Goal: Information Seeking & Learning: Learn about a topic

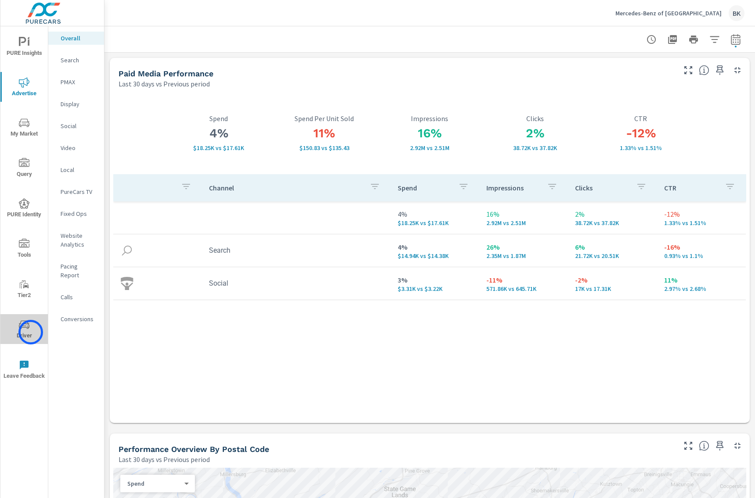
click at [31, 332] on span "Driver" at bounding box center [24, 331] width 42 height 22
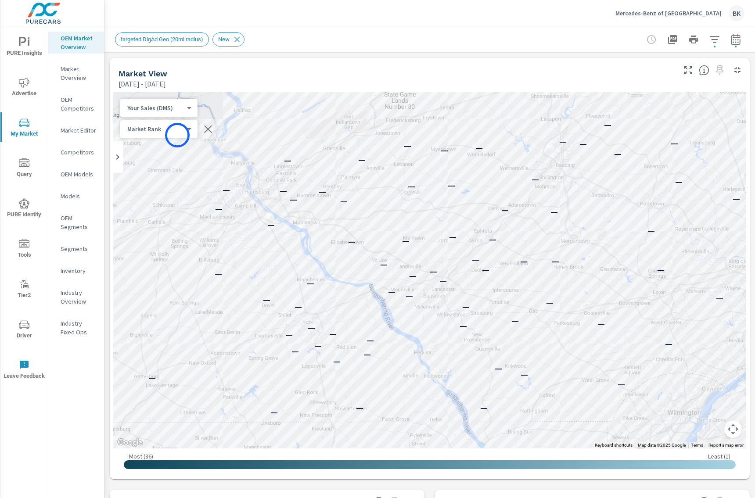
click at [177, 135] on div "Market Rank 4 ​" at bounding box center [158, 129] width 77 height 18
click at [184, 130] on body "PURE Insights Advertise My Market Query PURE Identity Tools Tier2 Driver Leave …" at bounding box center [377, 254] width 755 height 508
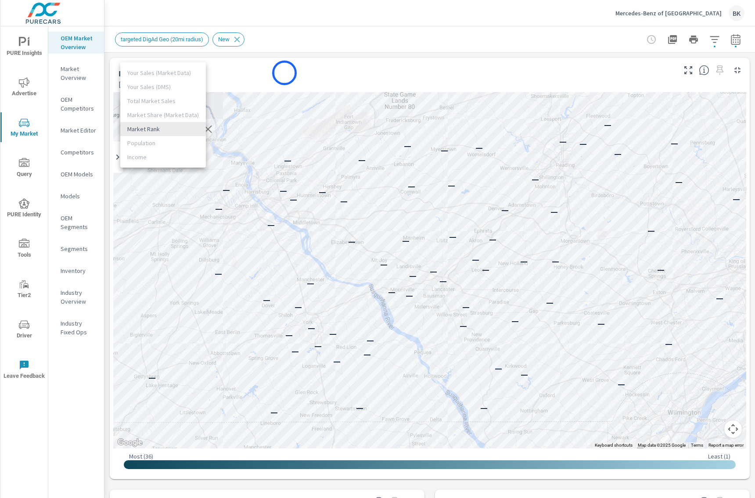
click at [285, 73] on div at bounding box center [377, 249] width 755 height 498
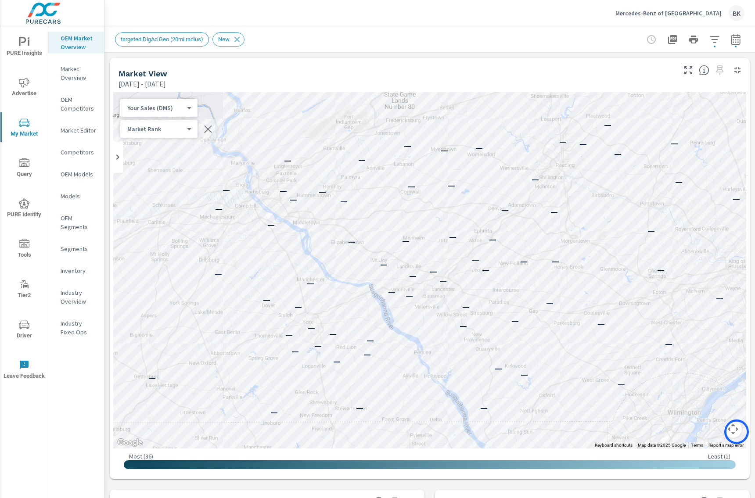
click at [737, 432] on button "Map camera controls" at bounding box center [734, 430] width 18 height 18
click at [713, 429] on button "Zoom out" at bounding box center [712, 430] width 18 height 18
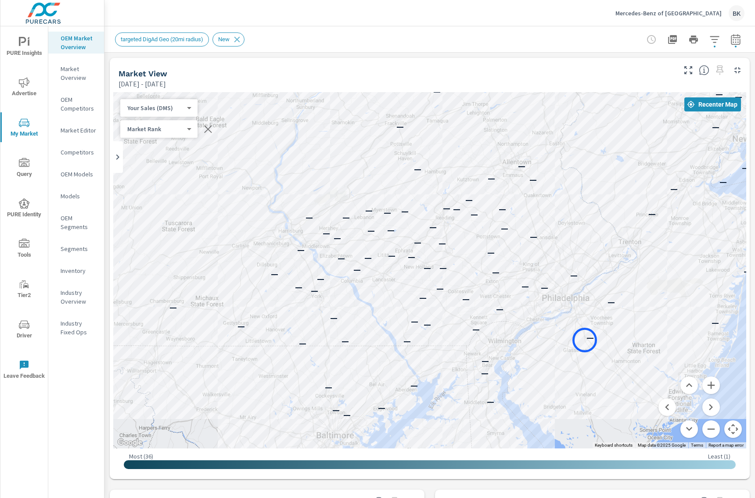
drag, startPoint x: 640, startPoint y: 339, endPoint x: 585, endPoint y: 340, distance: 55.3
click at [585, 340] on div "—" at bounding box center [589, 338] width 11 height 11
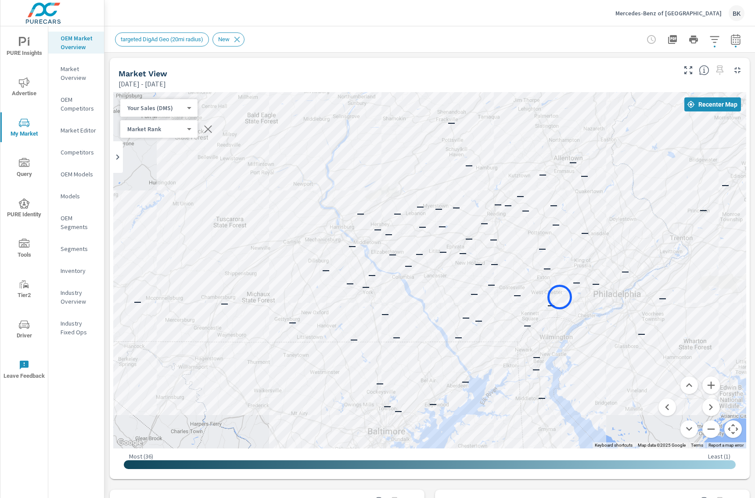
drag, startPoint x: 495, startPoint y: 304, endPoint x: 560, endPoint y: 297, distance: 64.9
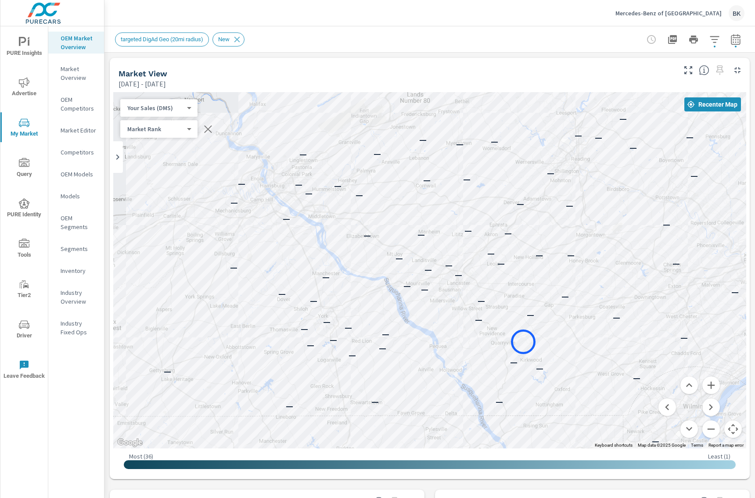
drag, startPoint x: 451, startPoint y: 280, endPoint x: 523, endPoint y: 342, distance: 95.6
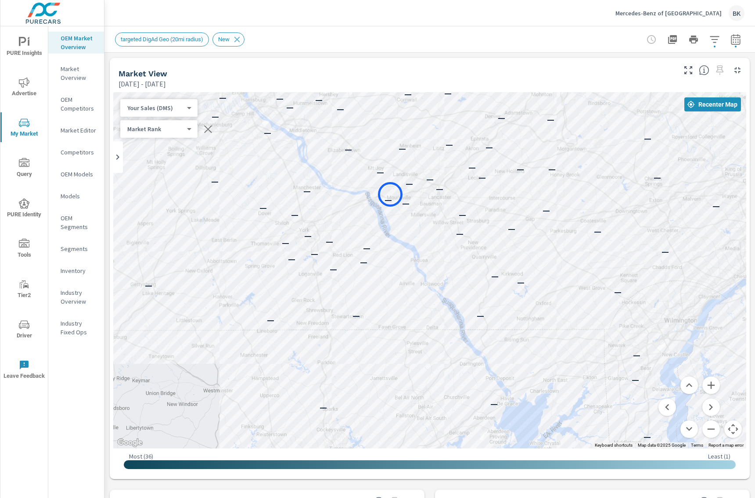
drag, startPoint x: 386, startPoint y: 303, endPoint x: 390, endPoint y: 195, distance: 108.1
click at [390, 195] on p "—" at bounding box center [388, 200] width 7 height 11
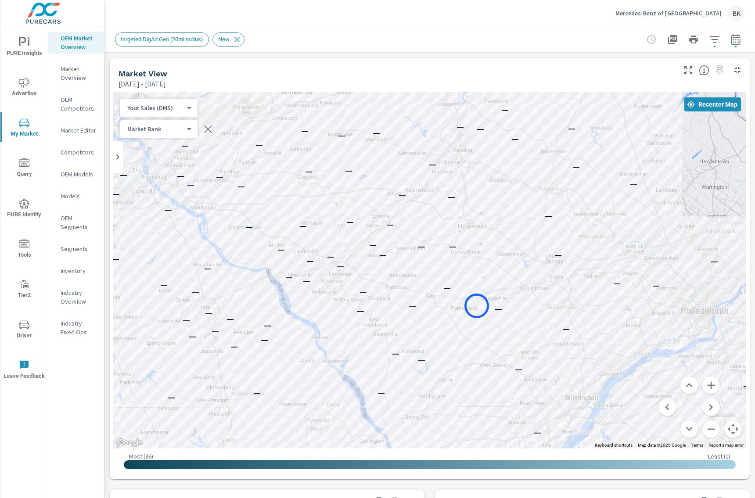
drag, startPoint x: 577, startPoint y: 228, endPoint x: 477, endPoint y: 306, distance: 126.8
click at [477, 306] on div "— — — — — — — — — — — — — — — — — — — — — — — — — — — — — — — — — — — — — — — —…" at bounding box center [429, 270] width 633 height 357
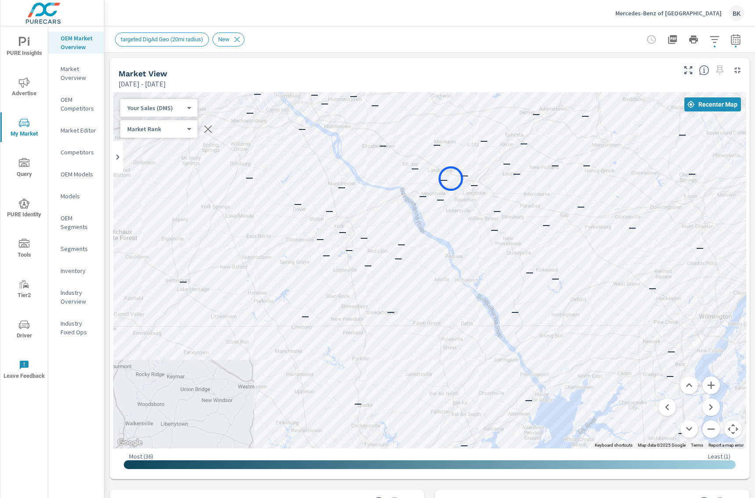
drag, startPoint x: 312, startPoint y: 263, endPoint x: 451, endPoint y: 179, distance: 162.4
click at [451, 179] on div "— — — — — — — — — — — — — — — — — — — — — — — — — — — — — — — — — — — — — — — —…" at bounding box center [429, 270] width 633 height 357
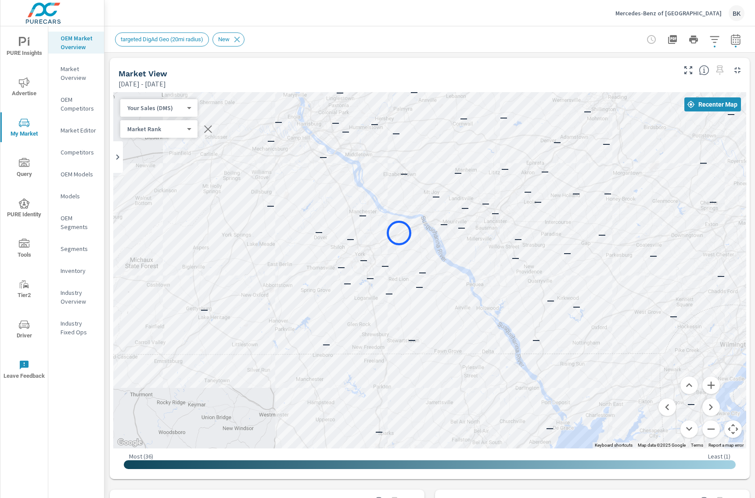
drag, startPoint x: 375, startPoint y: 205, endPoint x: 399, endPoint y: 233, distance: 36.8
click at [399, 233] on div "— — — — — — — — — — — — — — — — — — — — — — — — — — — — — — — — — — — — — — — —…" at bounding box center [429, 270] width 633 height 357
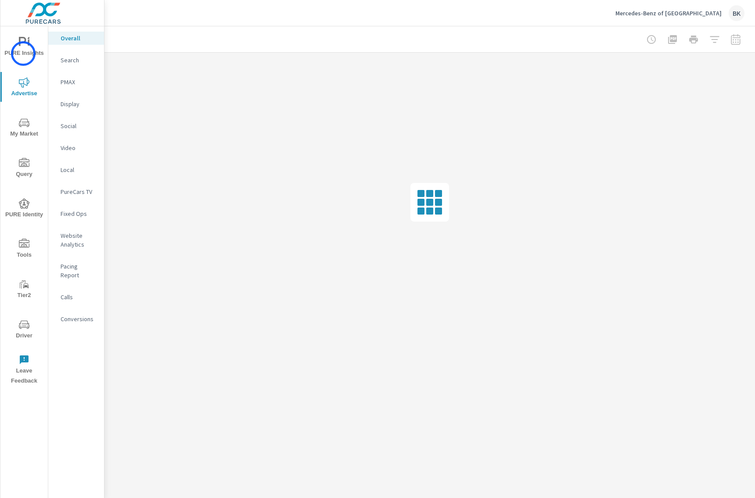
click at [23, 54] on span "PURE Insights" at bounding box center [24, 48] width 42 height 22
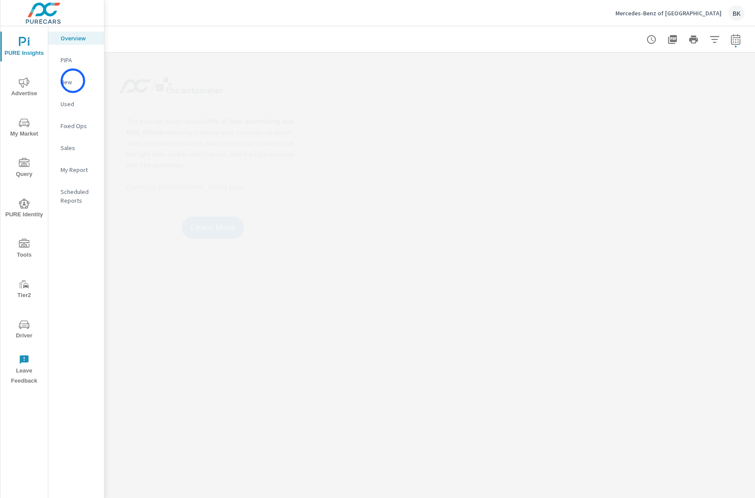
click at [73, 81] on p "New" at bounding box center [79, 82] width 36 height 9
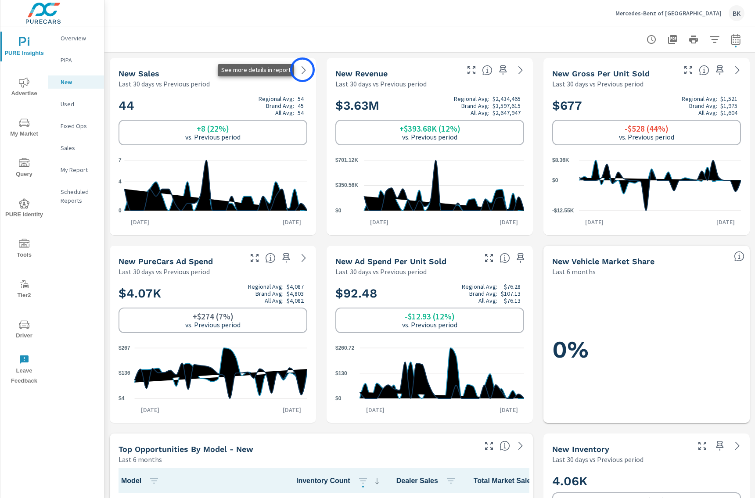
click at [303, 70] on icon at bounding box center [304, 70] width 11 height 11
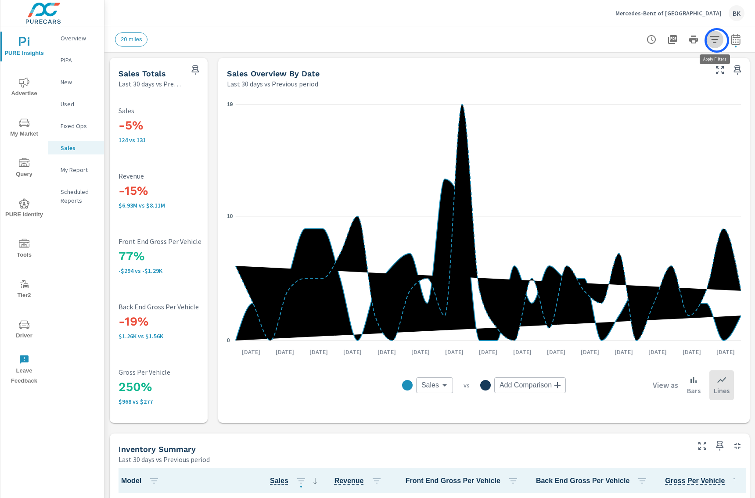
click at [717, 40] on icon "button" at bounding box center [715, 39] width 11 height 11
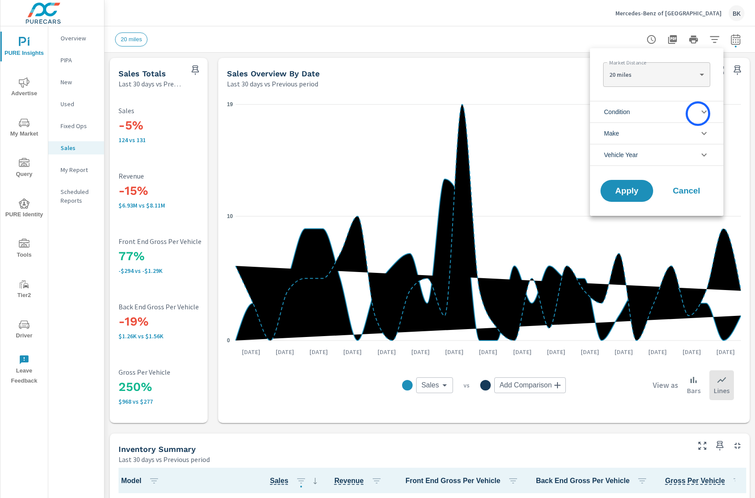
click at [698, 114] on li "Condition" at bounding box center [656, 112] width 133 height 22
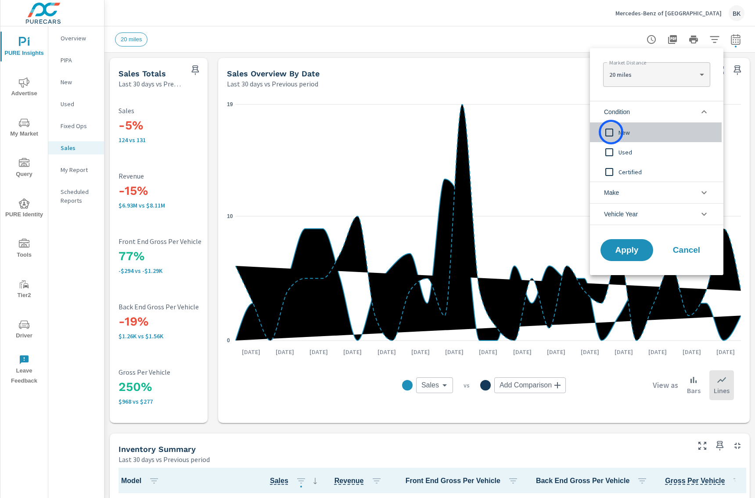
click at [611, 132] on input "filter options" at bounding box center [609, 132] width 18 height 18
click at [639, 255] on button "Apply" at bounding box center [627, 250] width 54 height 23
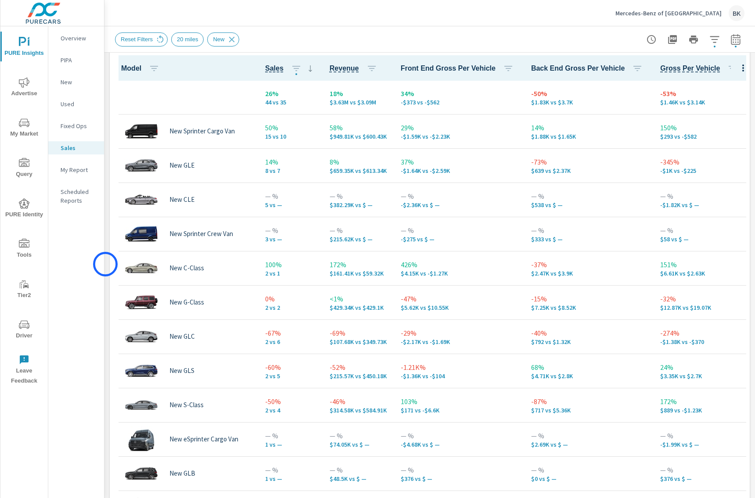
scroll to position [418, 0]
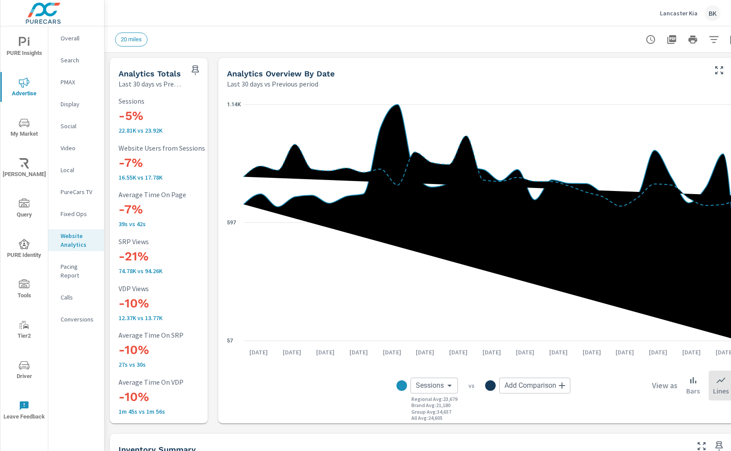
scroll to position [0, 0]
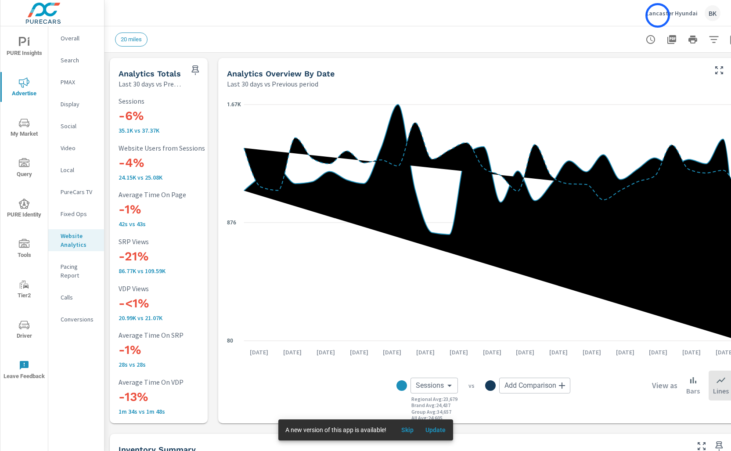
click at [658, 15] on p "Lancaster Hyundai" at bounding box center [672, 13] width 52 height 8
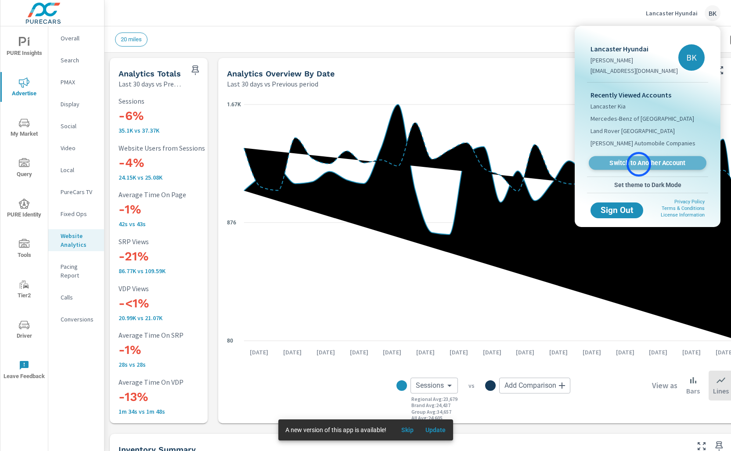
click at [639, 164] on span "Switch to Another Account" at bounding box center [648, 163] width 108 height 8
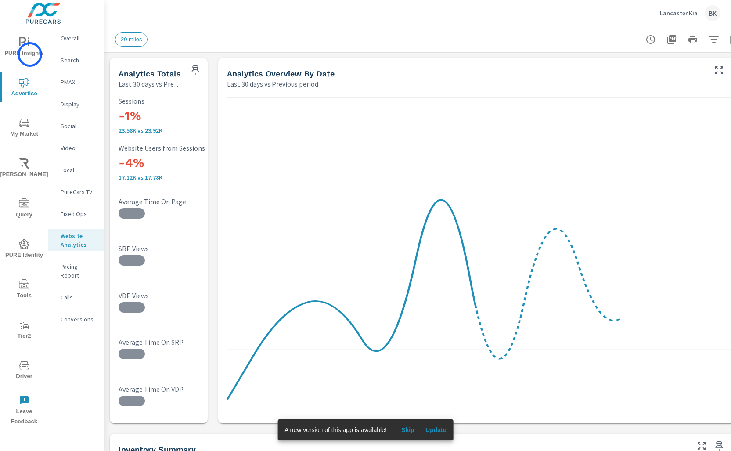
click at [29, 54] on span "PURE Insights" at bounding box center [24, 48] width 42 height 22
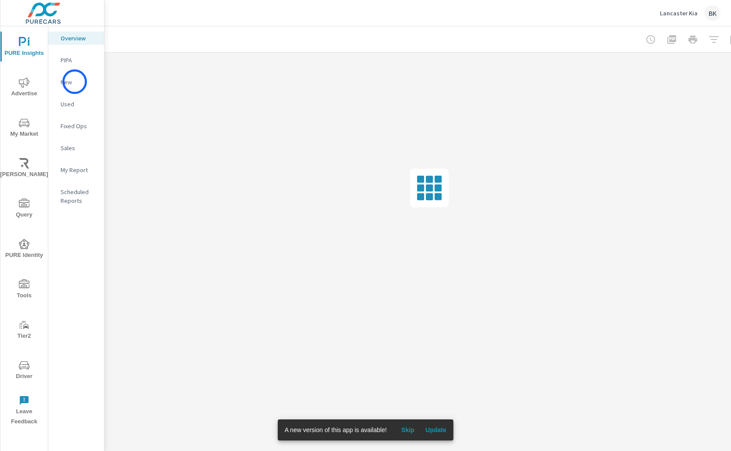
click at [75, 82] on p "New" at bounding box center [79, 82] width 36 height 9
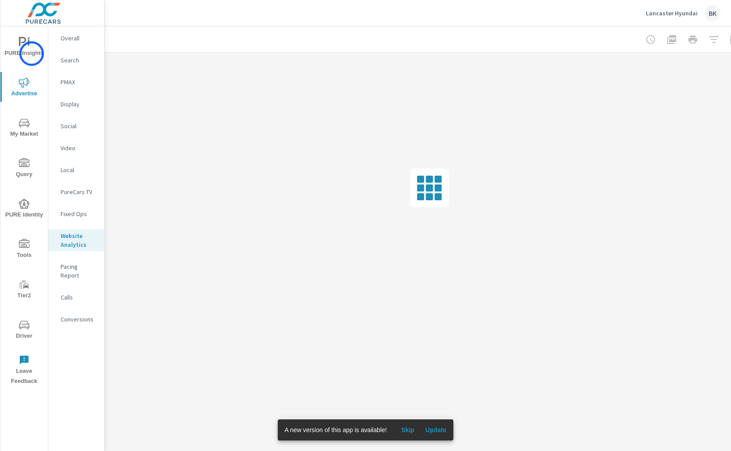
click at [31, 54] on span "PURE Insights" at bounding box center [24, 48] width 42 height 22
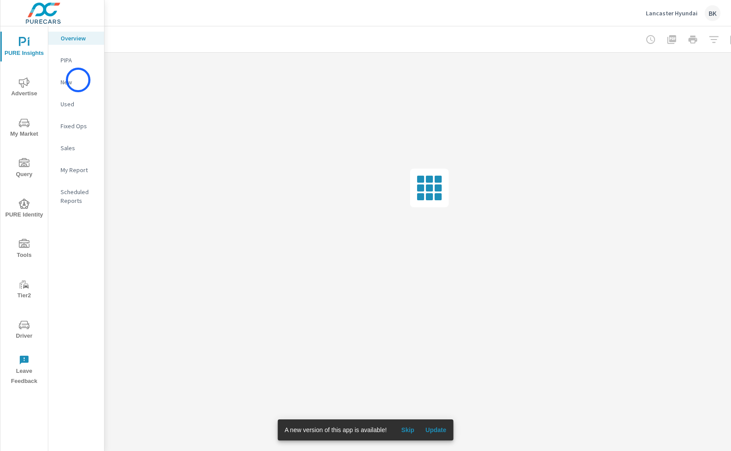
click at [78, 80] on p "New" at bounding box center [79, 82] width 36 height 9
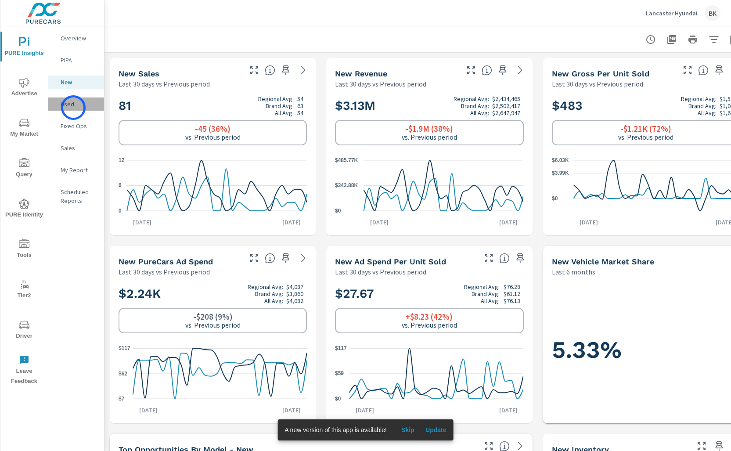
click at [73, 108] on p "Used" at bounding box center [79, 104] width 36 height 9
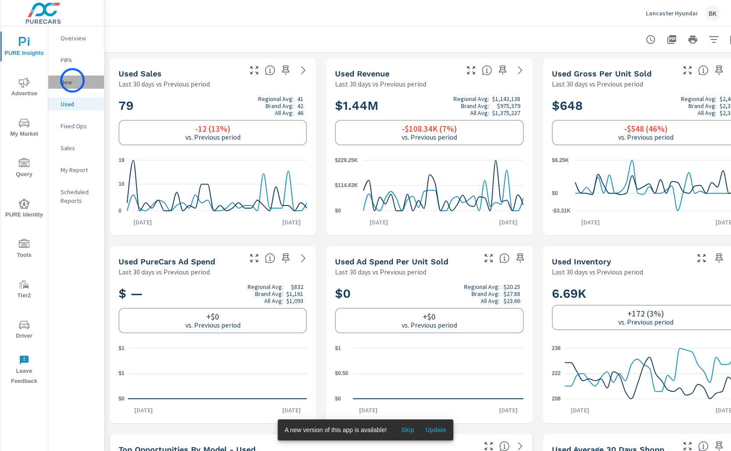
click at [72, 80] on p "New" at bounding box center [79, 82] width 36 height 9
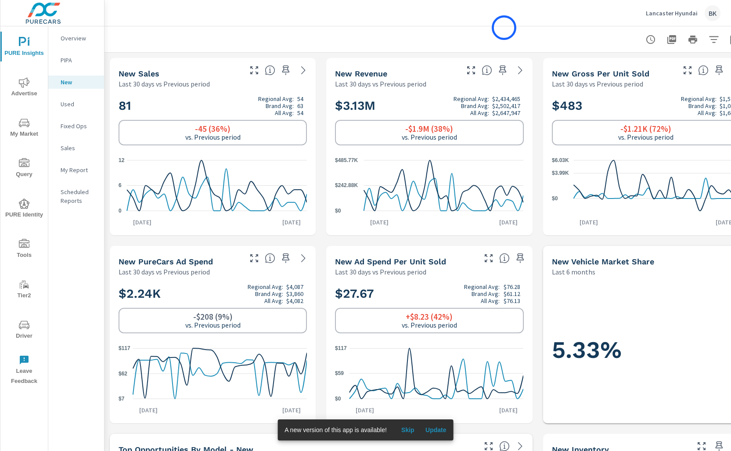
scroll to position [0, 23]
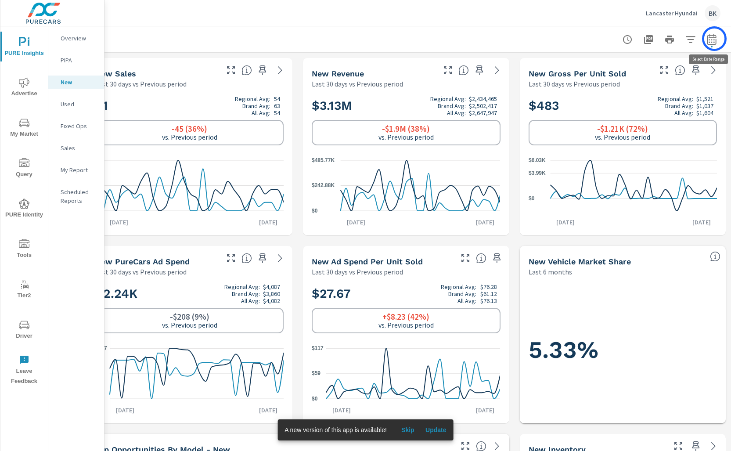
click at [714, 39] on icon "button" at bounding box center [712, 39] width 11 height 11
select select "Last 30 days"
select select "Previous period"
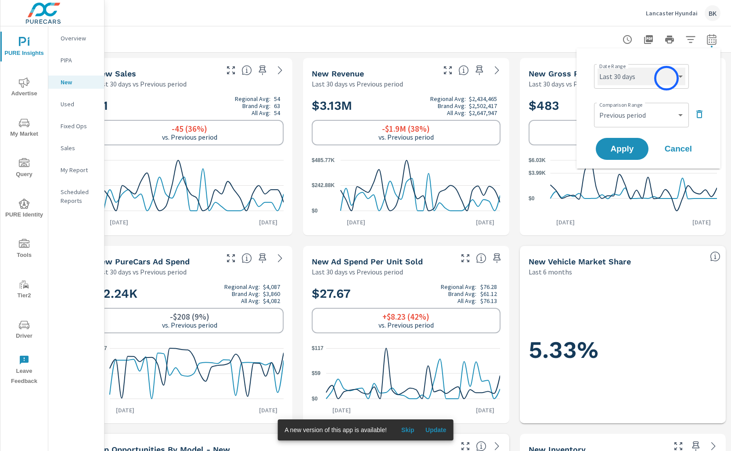
click at [667, 78] on select "Custom Yesterday Last week Last 7 days Last 14 days Last 30 days Last 45 days L…" at bounding box center [642, 77] width 88 height 18
click at [598, 68] on select "Custom Yesterday Last week Last 7 days Last 14 days Last 30 days Last 45 days L…" at bounding box center [642, 77] width 88 height 18
select select "Last month"
click at [626, 115] on select "Custom Previous period Previous month Previous year" at bounding box center [642, 115] width 88 height 18
click at [598, 106] on select "Custom Previous period Previous month Previous year" at bounding box center [642, 115] width 88 height 18
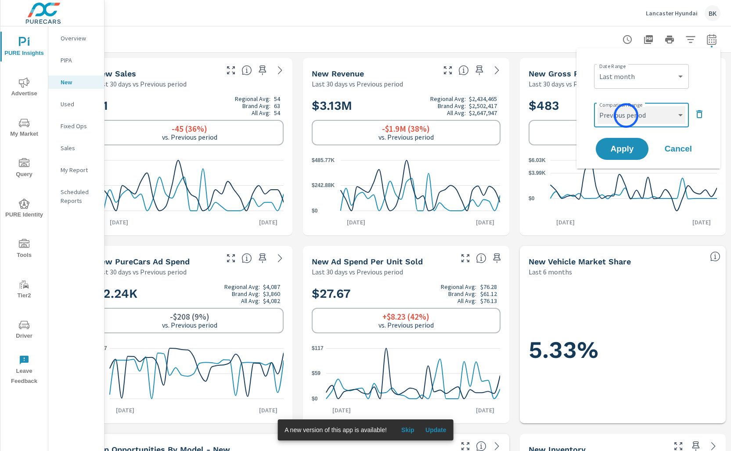
select select "Previous month"
click at [617, 146] on span "Apply" at bounding box center [622, 149] width 36 height 8
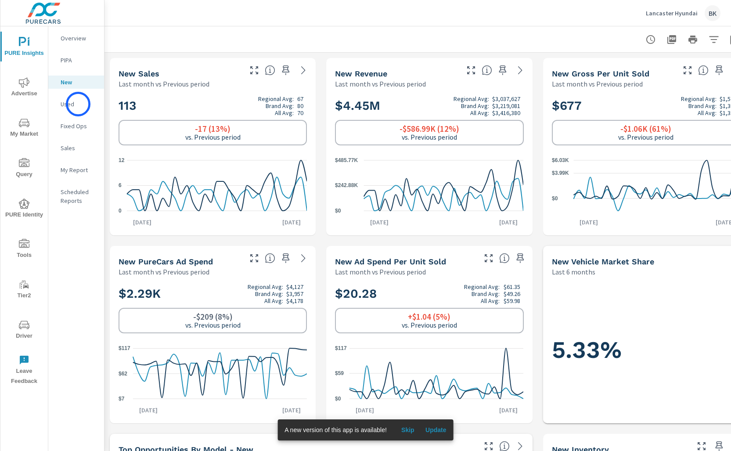
click at [78, 104] on p "Used" at bounding box center [79, 104] width 36 height 9
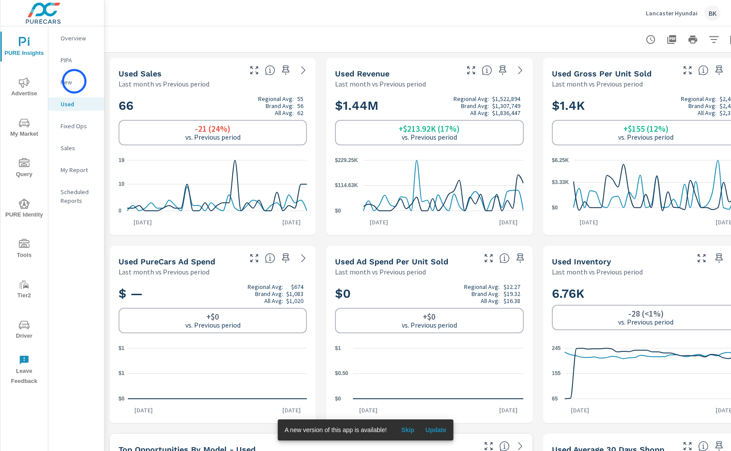
click at [74, 81] on p "New" at bounding box center [79, 82] width 36 height 9
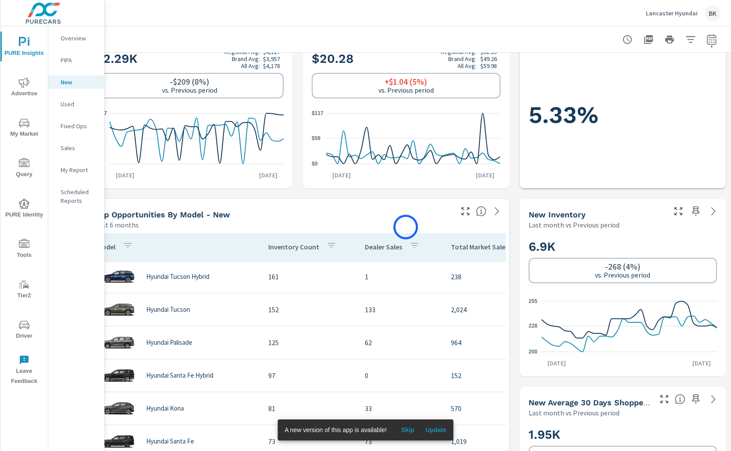
scroll to position [264, 23]
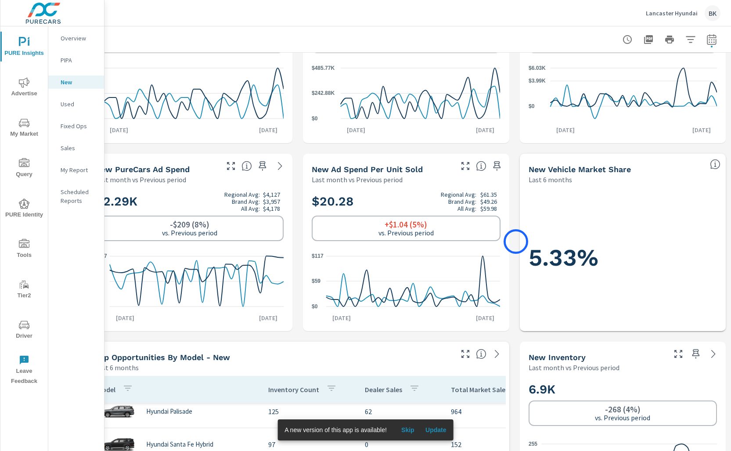
scroll to position [0, 23]
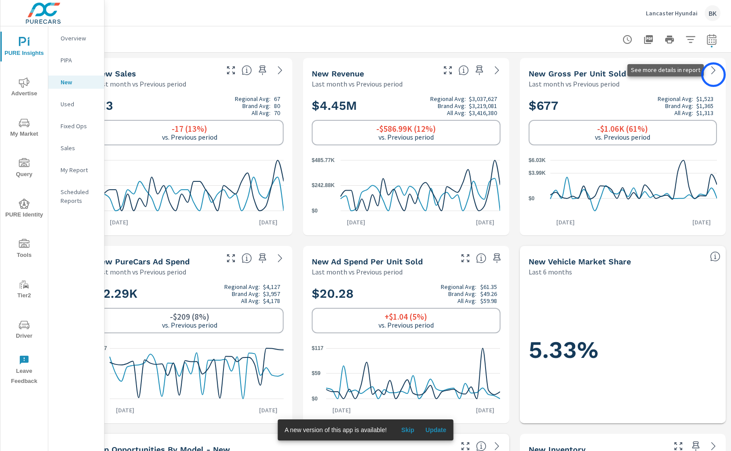
click at [714, 75] on icon at bounding box center [713, 70] width 11 height 11
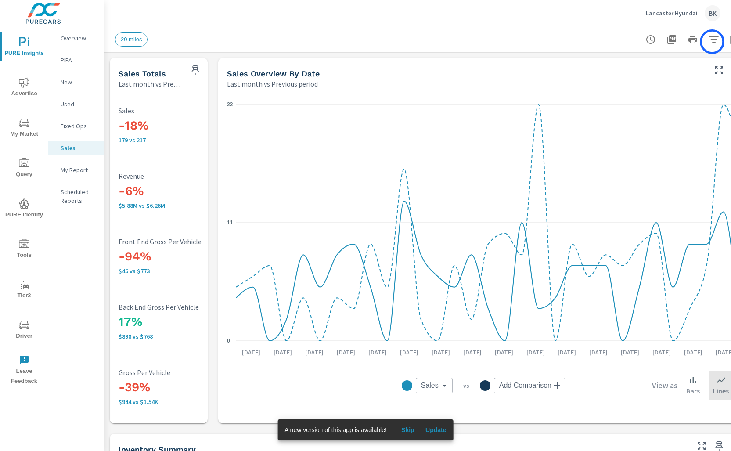
click at [712, 42] on icon "button" at bounding box center [713, 39] width 9 height 7
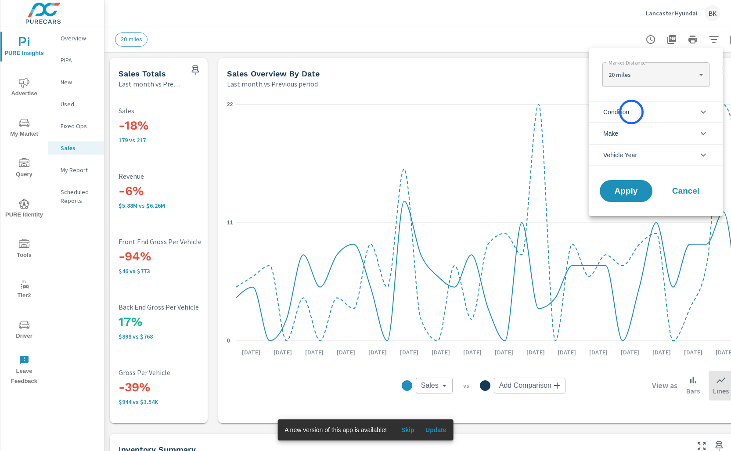
click at [631, 113] on li "Condition" at bounding box center [655, 112] width 133 height 22
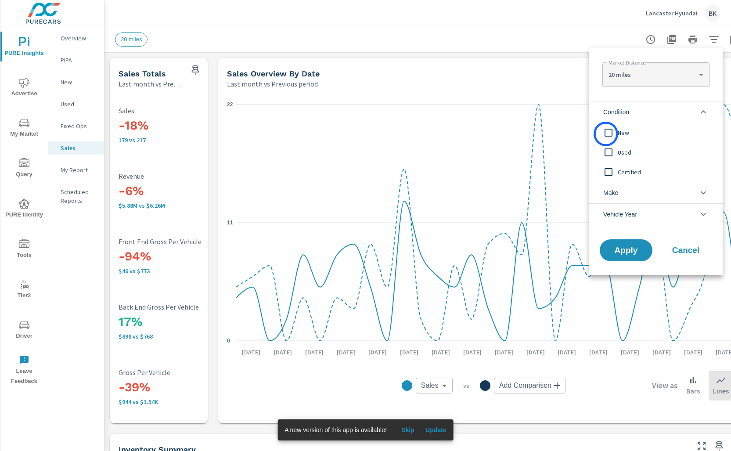
click at [606, 133] on input "filter options" at bounding box center [608, 132] width 18 height 18
click at [624, 249] on span "Apply" at bounding box center [626, 250] width 36 height 8
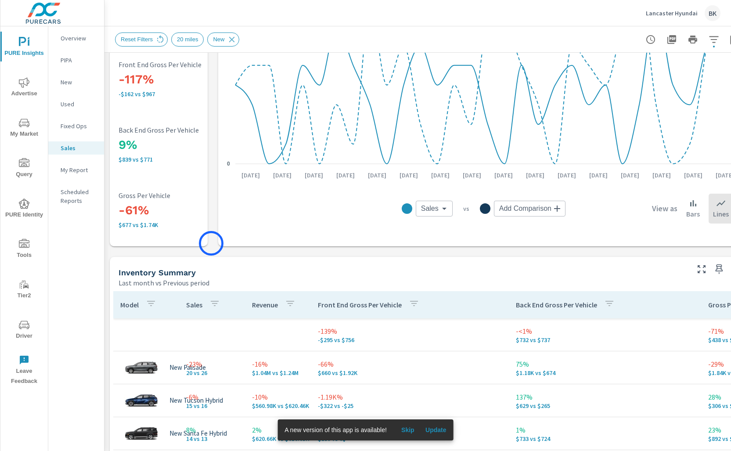
scroll to position [273, 0]
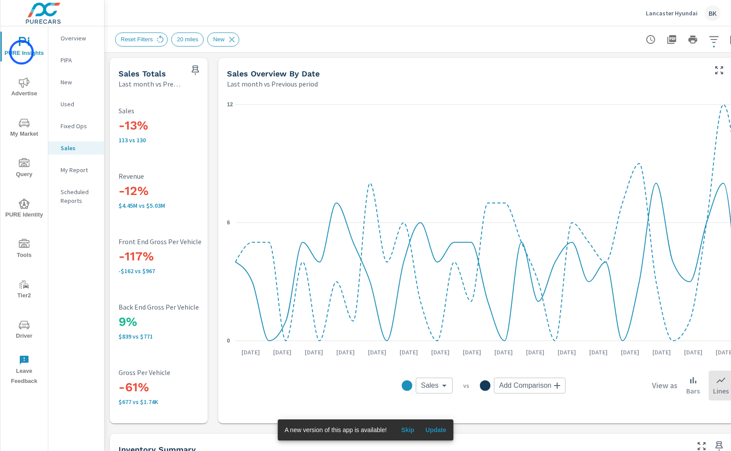
click at [22, 52] on span "PURE Insights" at bounding box center [24, 48] width 42 height 22
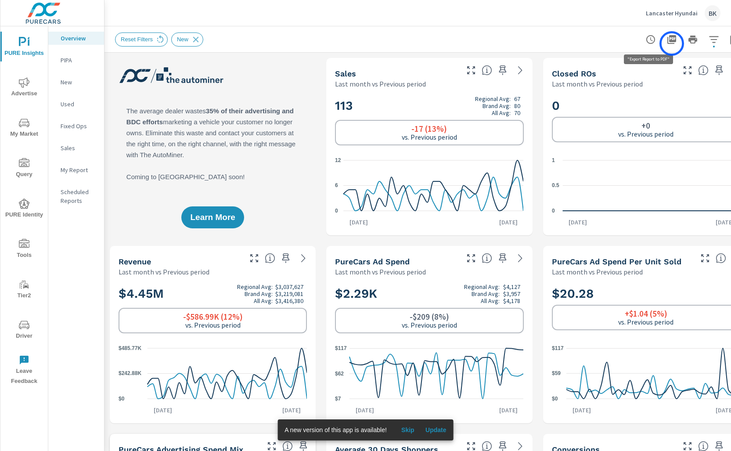
scroll to position [0, 23]
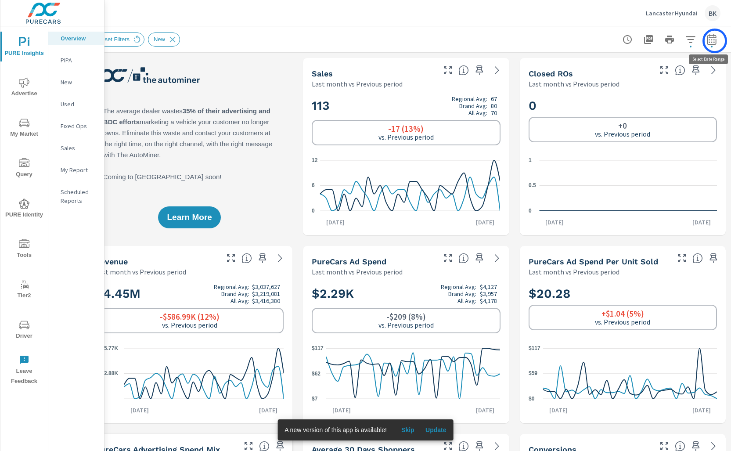
click at [715, 41] on icon "button" at bounding box center [712, 39] width 11 height 11
select select "Last month"
select select "Previous period"
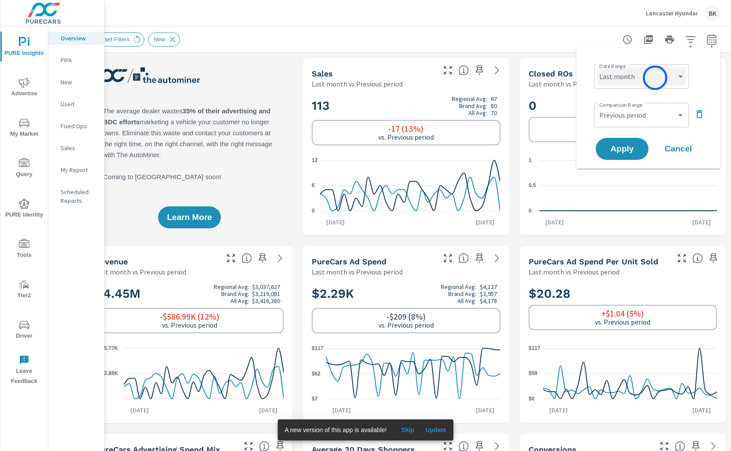
click at [655, 78] on select "Custom Yesterday Last week Last 7 days Last 14 days Last 30 days Last 45 days L…" at bounding box center [642, 77] width 88 height 18
click at [598, 68] on select "Custom Yesterday Last week Last 7 days Last 14 days Last 30 days Last 45 days L…" at bounding box center [642, 77] width 88 height 18
select select "Last 30 days"
click at [629, 112] on select "Custom Previous period Previous month Previous year" at bounding box center [642, 115] width 88 height 18
click at [598, 106] on select "Custom Previous period Previous month Previous year" at bounding box center [642, 115] width 88 height 18
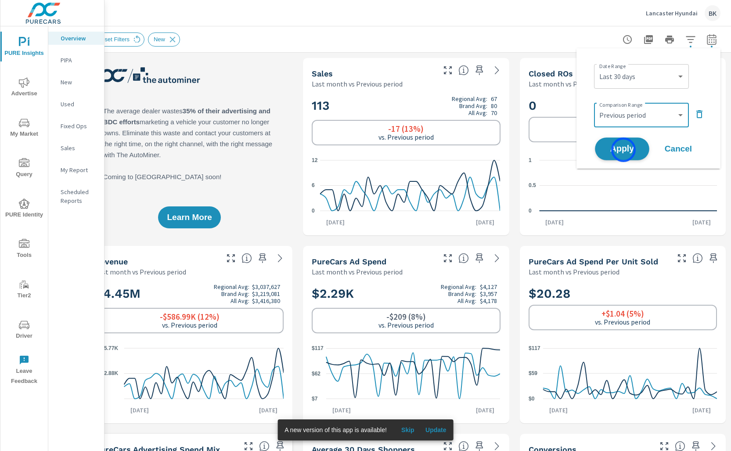
click at [624, 150] on span "Apply" at bounding box center [622, 149] width 36 height 8
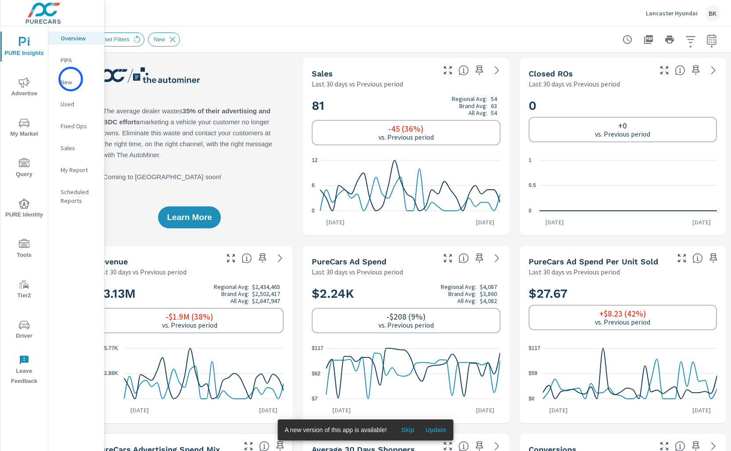
click at [71, 79] on p "New" at bounding box center [79, 82] width 36 height 9
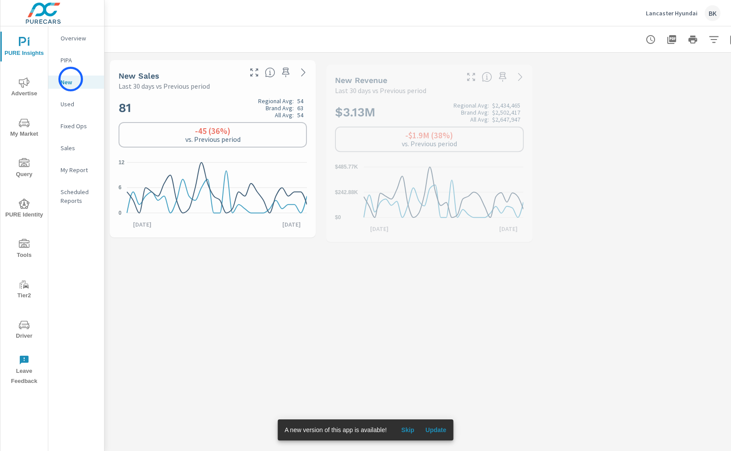
scroll to position [66, 0]
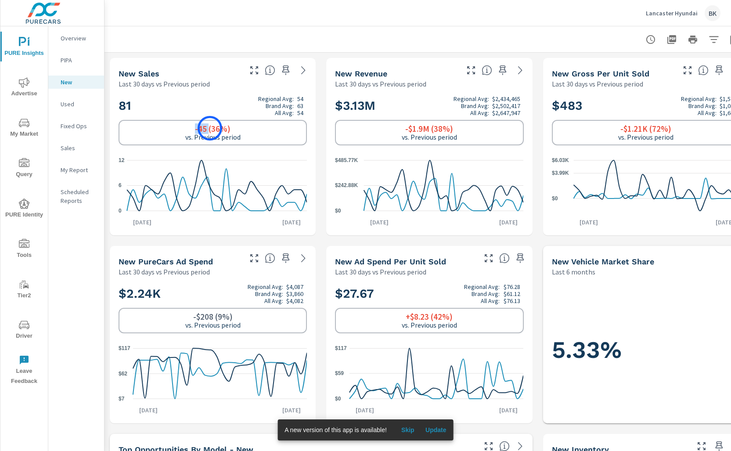
drag, startPoint x: 195, startPoint y: 128, endPoint x: 210, endPoint y: 128, distance: 14.5
click at [210, 128] on h6 "-45 (36%)" at bounding box center [213, 128] width 36 height 9
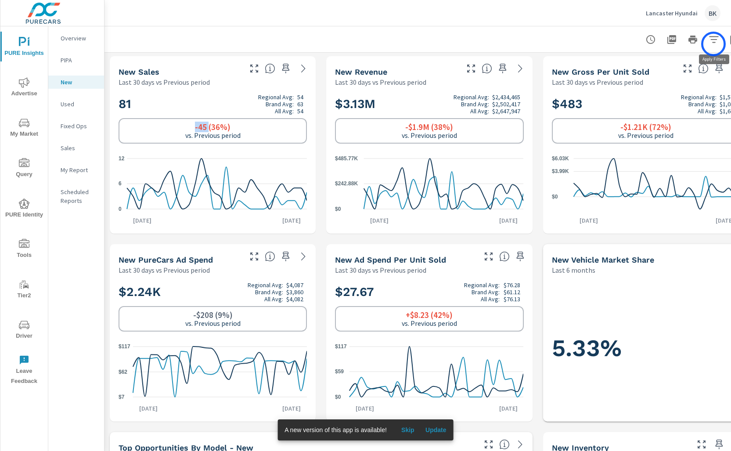
scroll to position [2, 23]
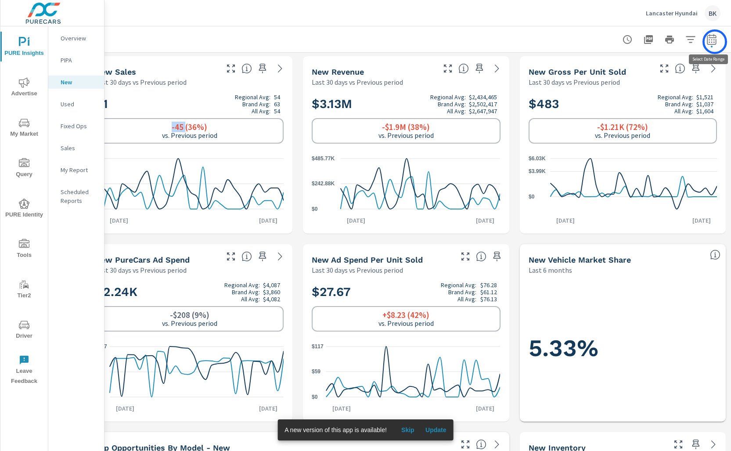
click at [715, 42] on icon "button" at bounding box center [712, 39] width 11 height 11
select select "Last 30 days"
select select "Previous period"
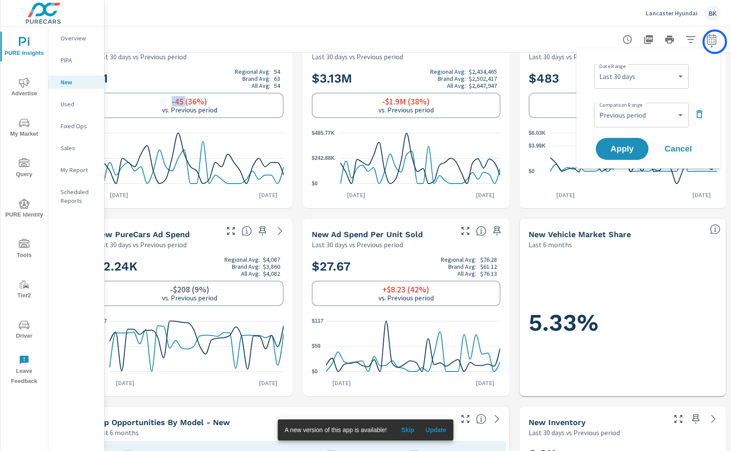
scroll to position [34, 23]
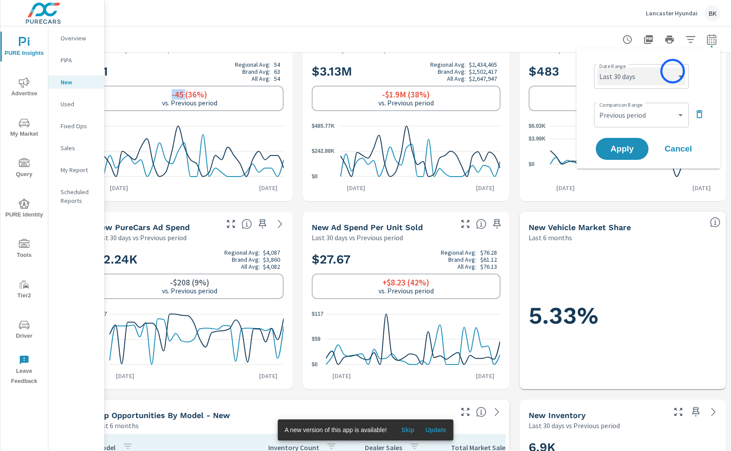
click at [673, 71] on select "Custom Yesterday Last week Last 7 days Last 14 days Last 30 days Last 45 days L…" at bounding box center [642, 77] width 88 height 18
click at [598, 68] on select "Custom Yesterday Last week Last 7 days Last 14 days Last 30 days Last 45 days L…" at bounding box center [642, 77] width 88 height 18
select select "Last month"
click at [622, 112] on select "Custom Previous period Previous month Previous year" at bounding box center [642, 115] width 88 height 18
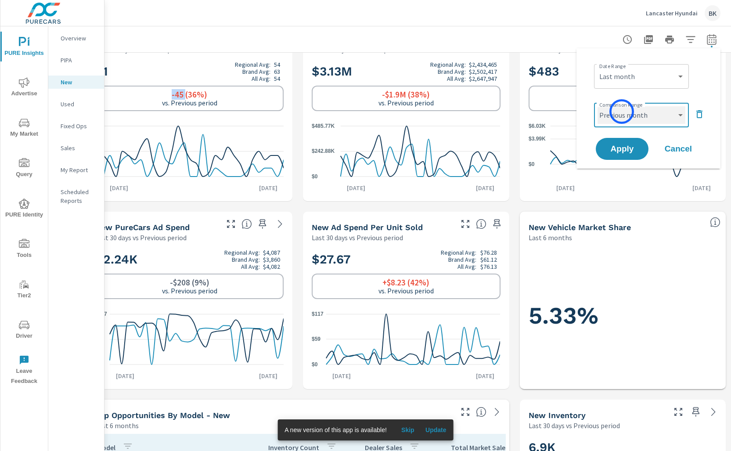
click at [598, 106] on select "Custom Previous period Previous month Previous year" at bounding box center [642, 115] width 88 height 18
select select "Previous month"
click at [628, 153] on span "Apply" at bounding box center [622, 149] width 36 height 8
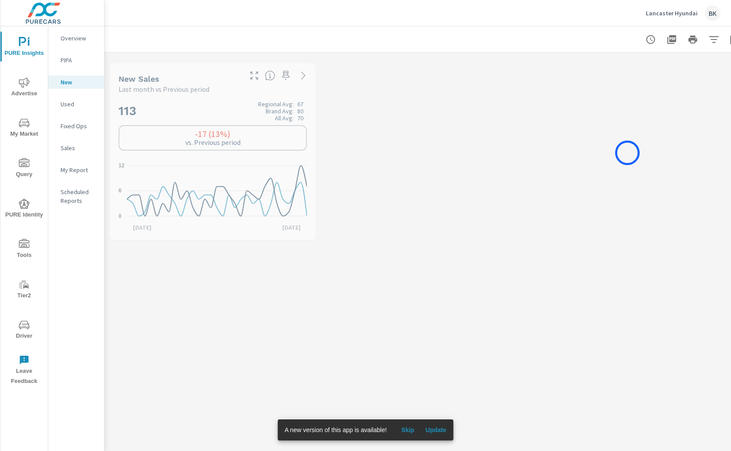
scroll to position [66, 0]
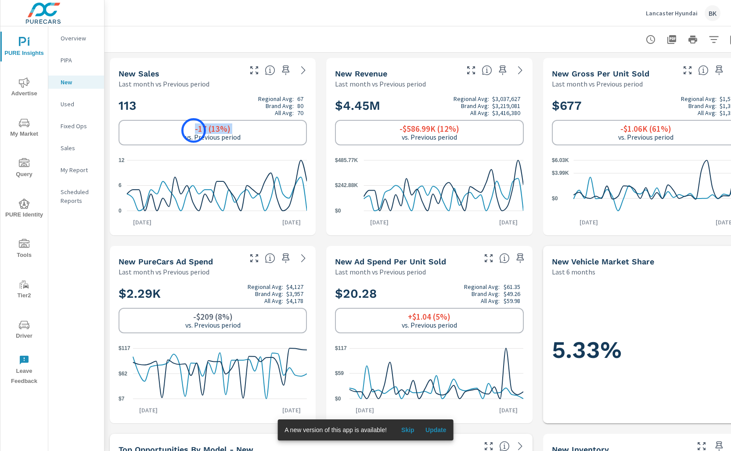
drag, startPoint x: 233, startPoint y: 130, endPoint x: 194, endPoint y: 130, distance: 39.5
click at [194, 130] on div "-17 (13%) vs. Previous period" at bounding box center [212, 132] width 55 height 17
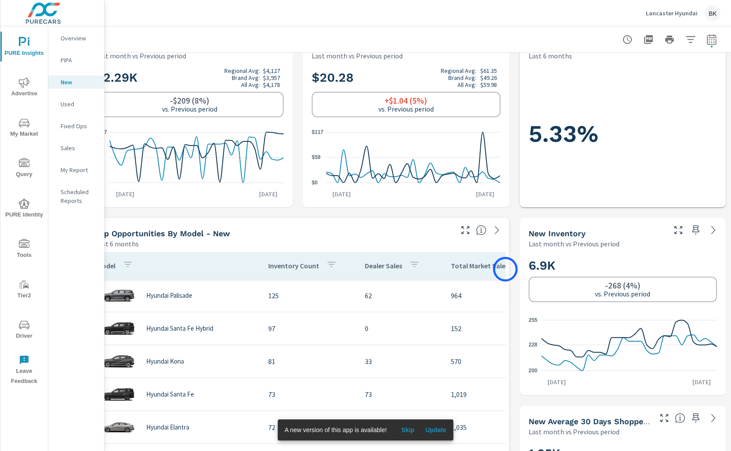
scroll to position [216, 0]
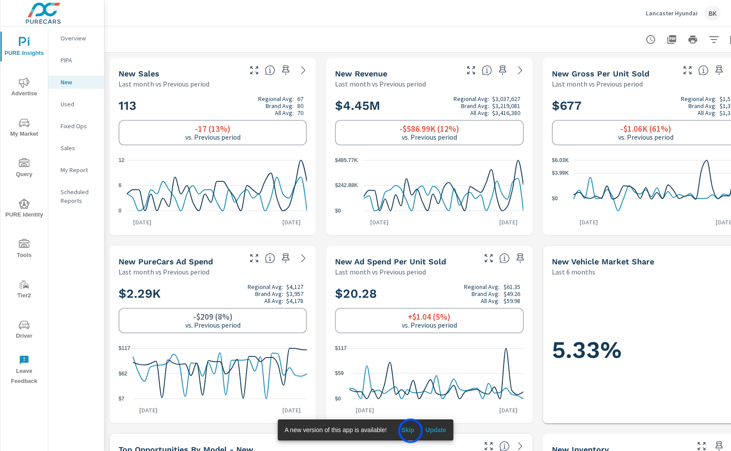
click at [411, 431] on span "Skip" at bounding box center [407, 430] width 21 height 8
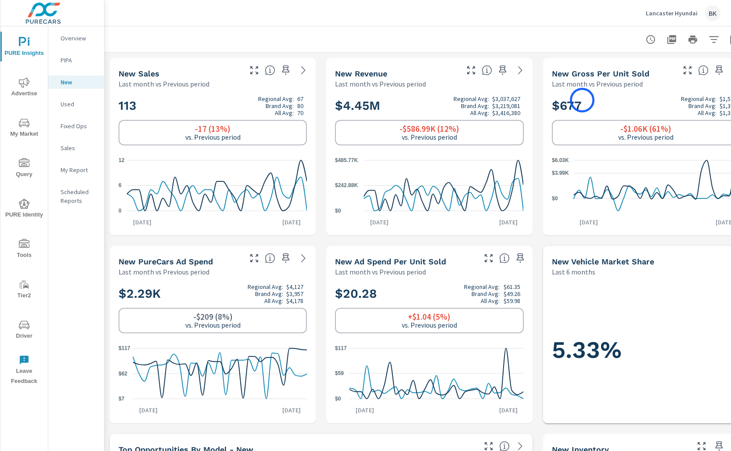
scroll to position [0, 23]
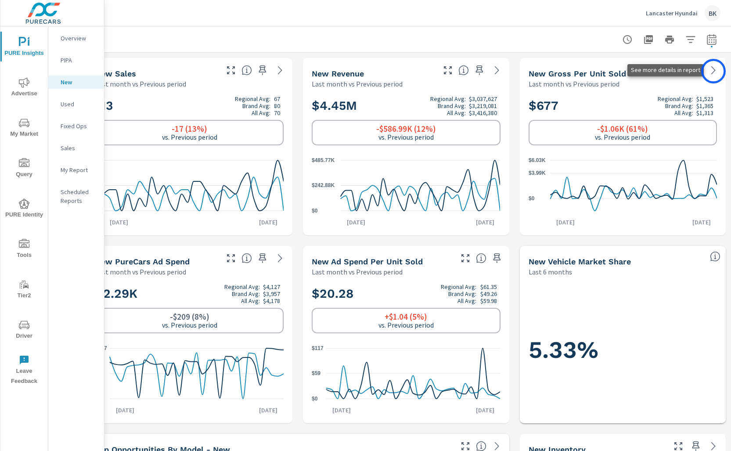
click at [714, 71] on icon at bounding box center [713, 70] width 11 height 11
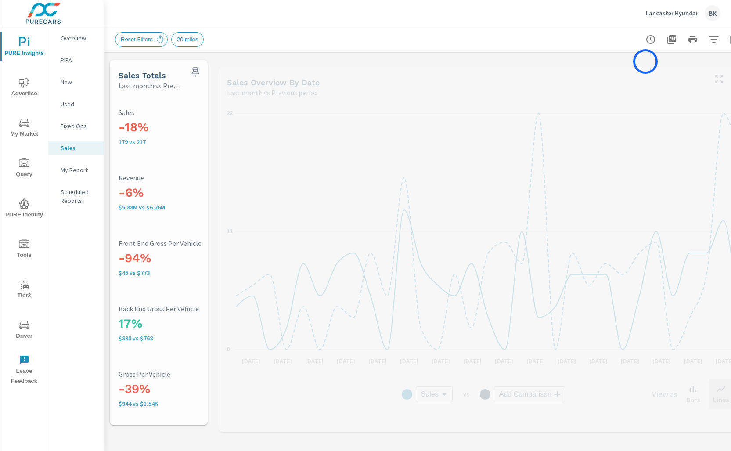
scroll to position [66, 0]
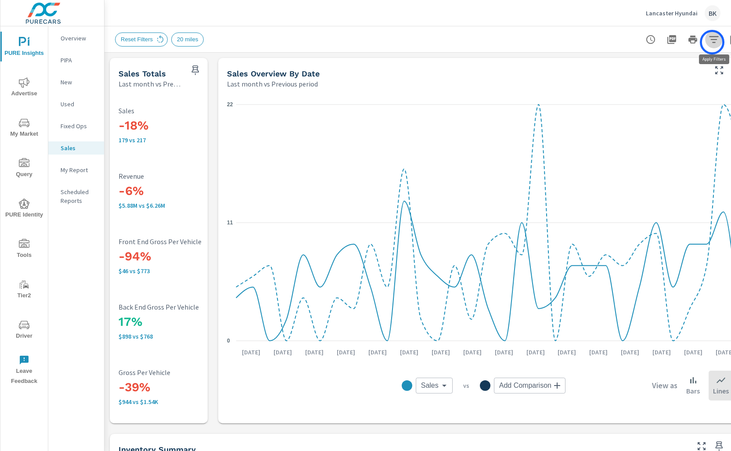
click at [712, 42] on icon "button" at bounding box center [713, 39] width 9 height 7
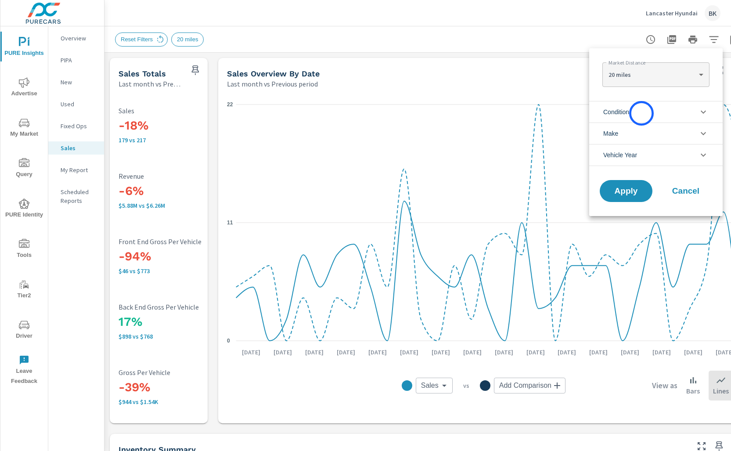
click at [642, 113] on li "Condition" at bounding box center [655, 112] width 133 height 22
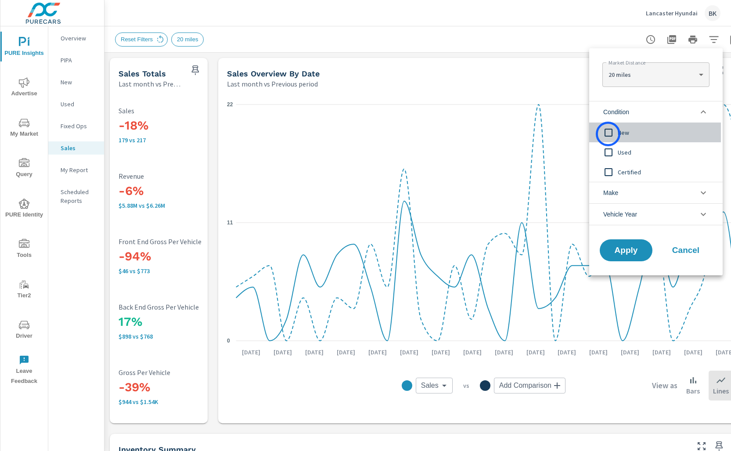
click at [608, 134] on input "filter options" at bounding box center [608, 132] width 18 height 18
click at [616, 256] on button "Apply" at bounding box center [626, 250] width 54 height 23
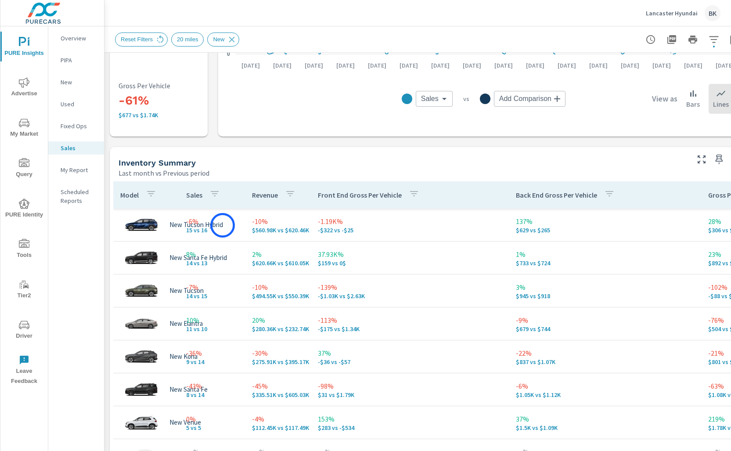
scroll to position [306, 0]
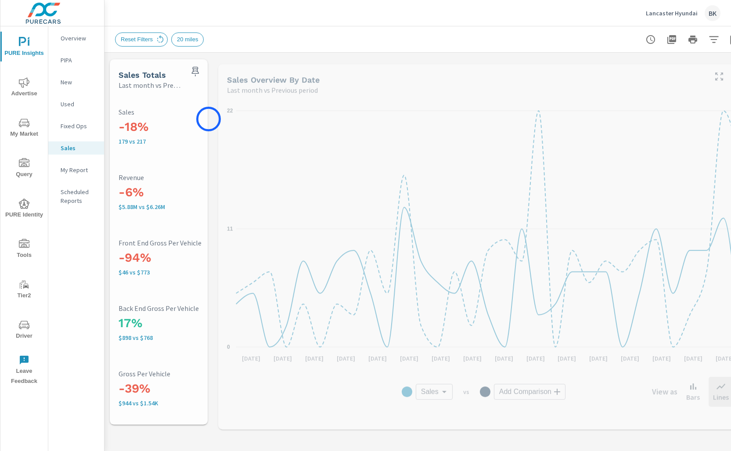
scroll to position [66, 0]
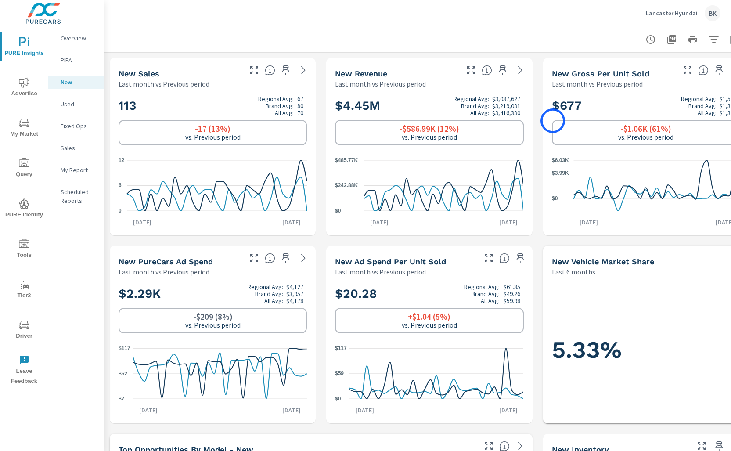
scroll to position [0, 23]
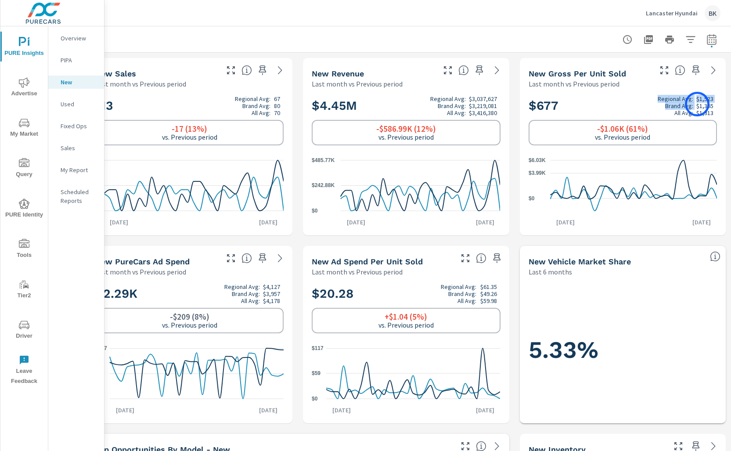
drag, startPoint x: 716, startPoint y: 105, endPoint x: 698, endPoint y: 104, distance: 18.4
click at [698, 104] on h2 "$677 Regional Avg: $1,523 Brand Avg: $1,365 All Avg: $1,313" at bounding box center [623, 105] width 188 height 21
click at [698, 104] on p "$1,365" at bounding box center [704, 105] width 17 height 7
drag, startPoint x: 697, startPoint y: 106, endPoint x: 713, endPoint y: 107, distance: 15.4
click at [713, 107] on p "$1,365" at bounding box center [704, 105] width 17 height 7
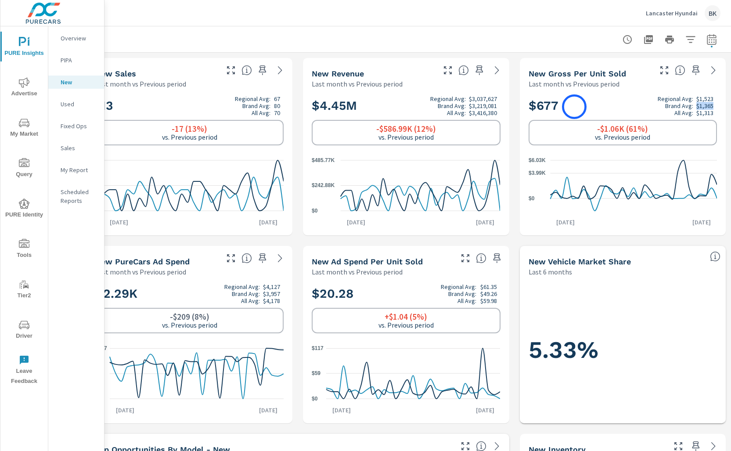
click at [574, 107] on h2 "$677 Regional Avg: $1,523 Brand Avg: $1,365 All Avg: $1,313" at bounding box center [623, 105] width 188 height 21
drag, startPoint x: 567, startPoint y: 106, endPoint x: 535, endPoint y: 105, distance: 31.6
click at [535, 105] on h2 "$677 Regional Avg: $1,523 Brand Avg: $1,365 All Avg: $1,313" at bounding box center [623, 105] width 188 height 21
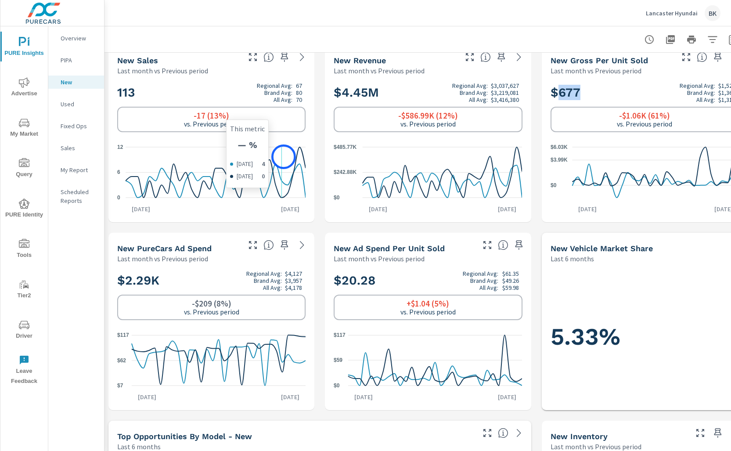
scroll to position [0, 1]
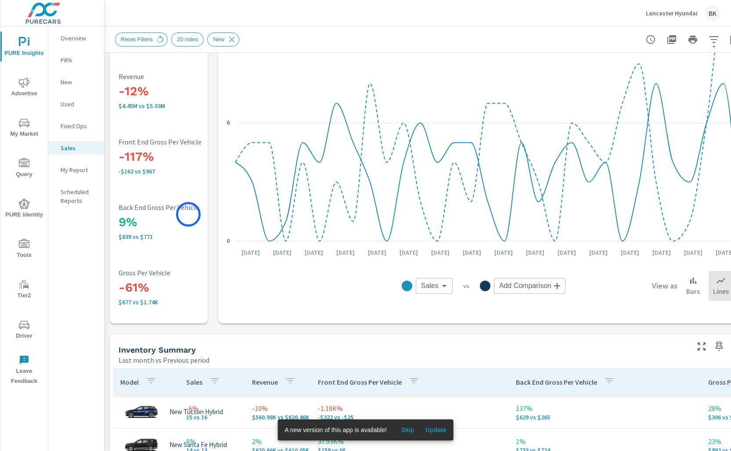
scroll to position [91, 0]
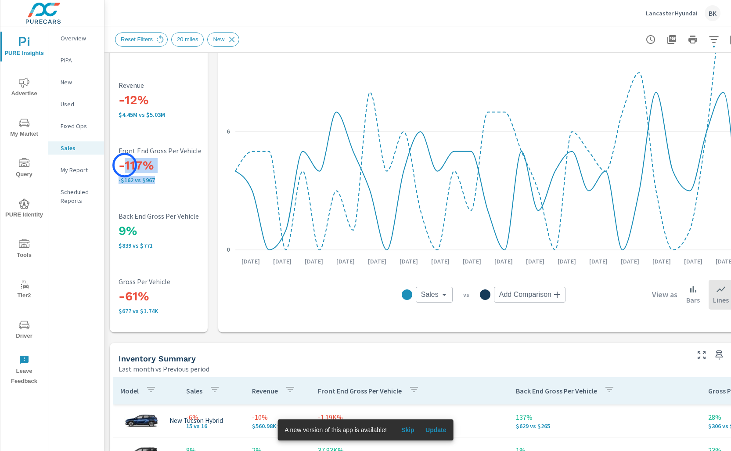
drag, startPoint x: 155, startPoint y: 178, endPoint x: 124, endPoint y: 165, distance: 33.4
click at [124, 165] on div "-117% -$162 vs $967 Front End Gross Per Vehicle" at bounding box center [177, 165] width 116 height 37
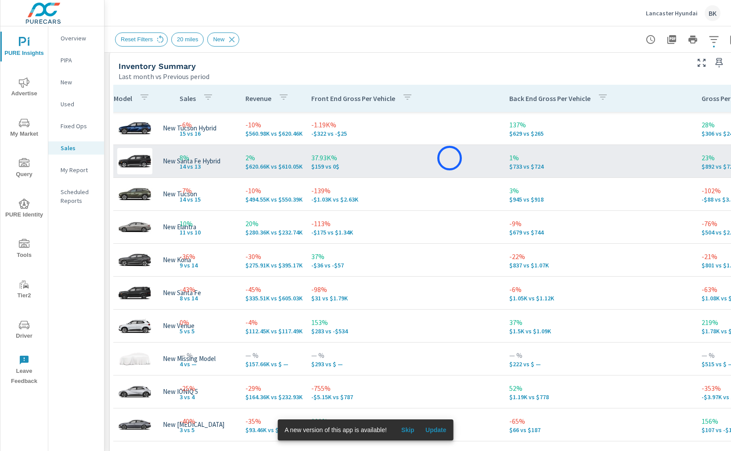
scroll to position [66, 7]
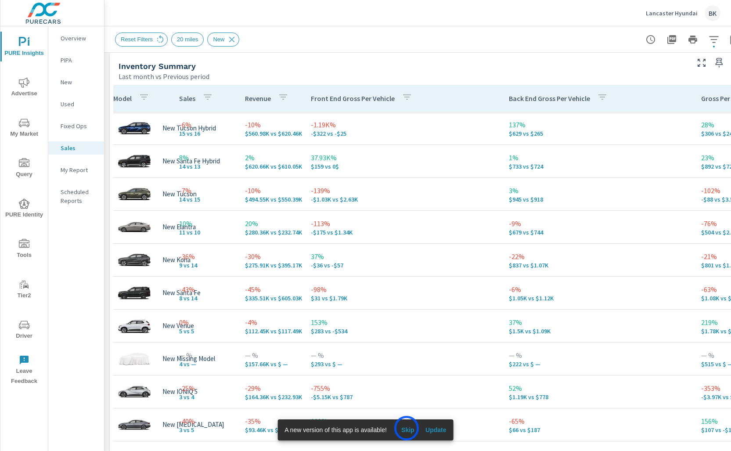
click at [407, 428] on span "Skip" at bounding box center [407, 430] width 21 height 8
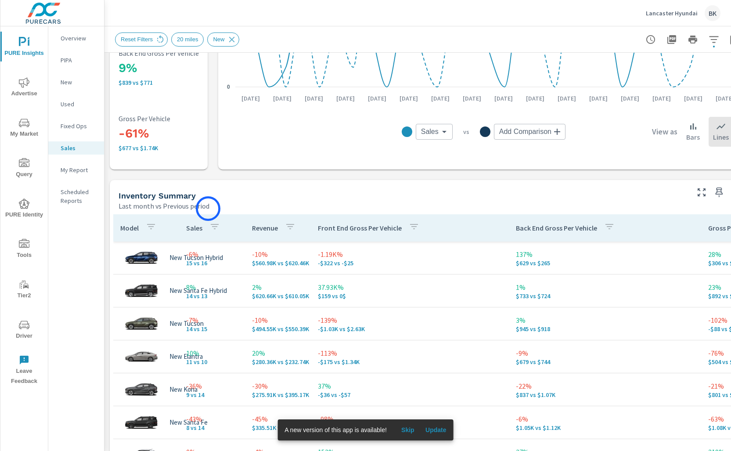
scroll to position [349, 0]
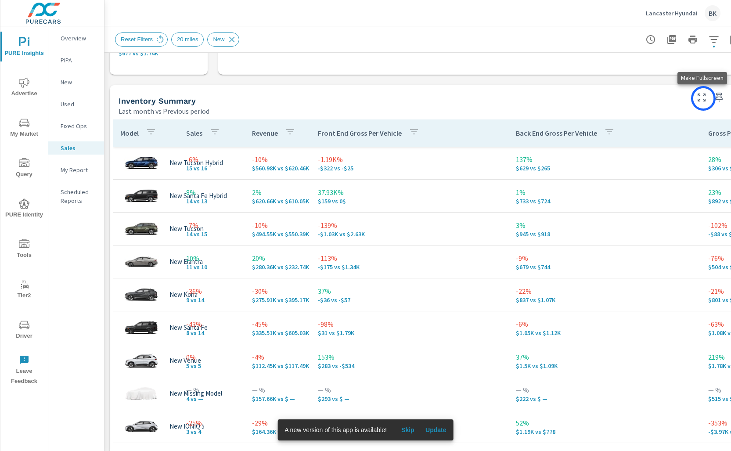
click at [703, 98] on icon "button" at bounding box center [701, 97] width 11 height 11
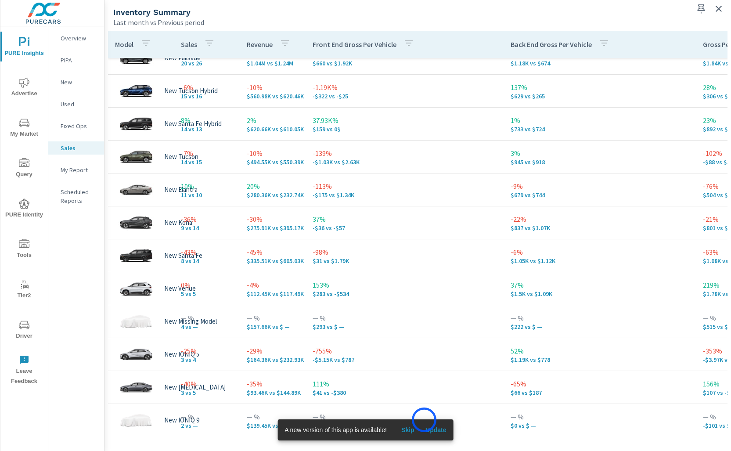
scroll to position [39, 0]
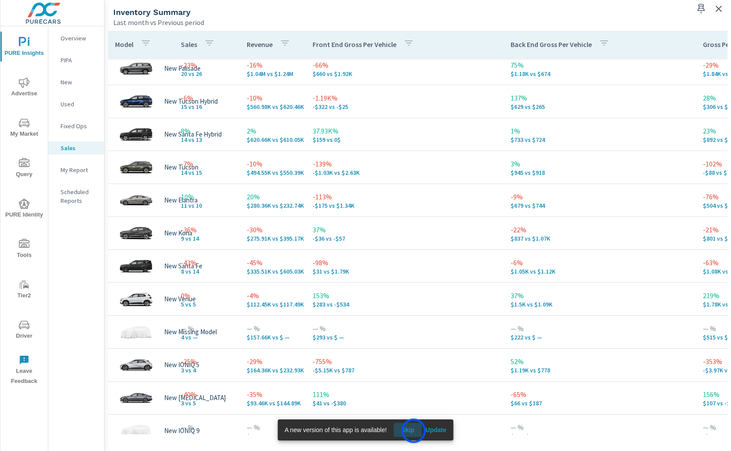
click at [414, 431] on span "Skip" at bounding box center [407, 430] width 21 height 8
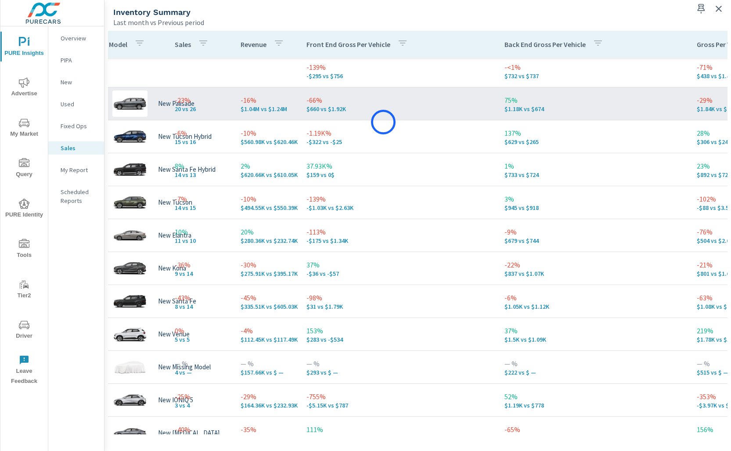
scroll to position [0, 6]
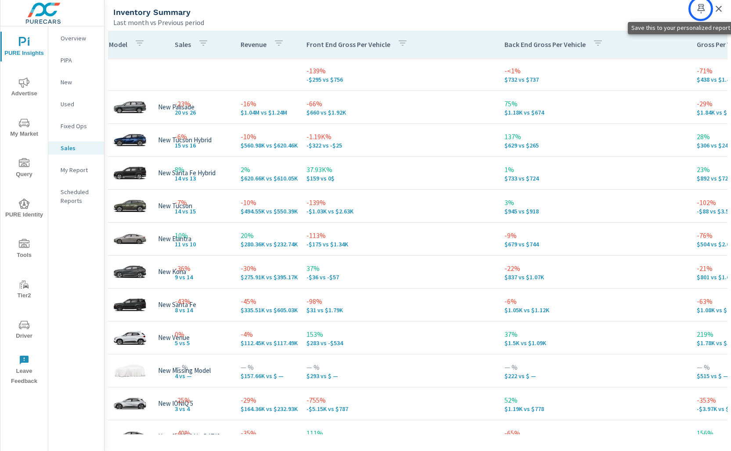
click at [701, 9] on icon "button" at bounding box center [701, 9] width 11 height 11
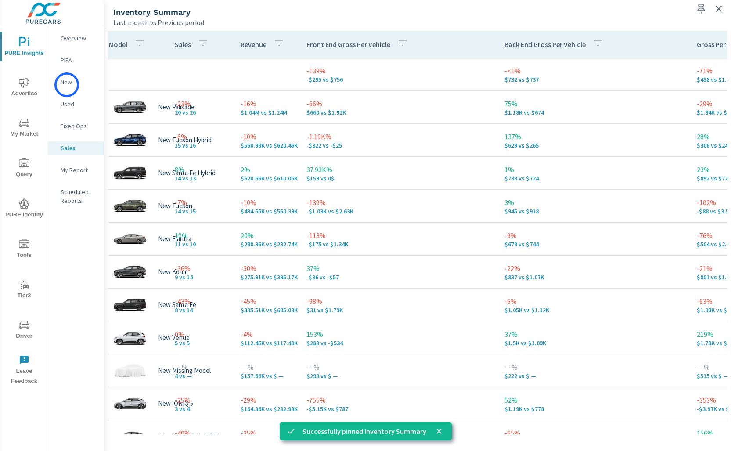
click at [67, 85] on p "New" at bounding box center [79, 82] width 36 height 9
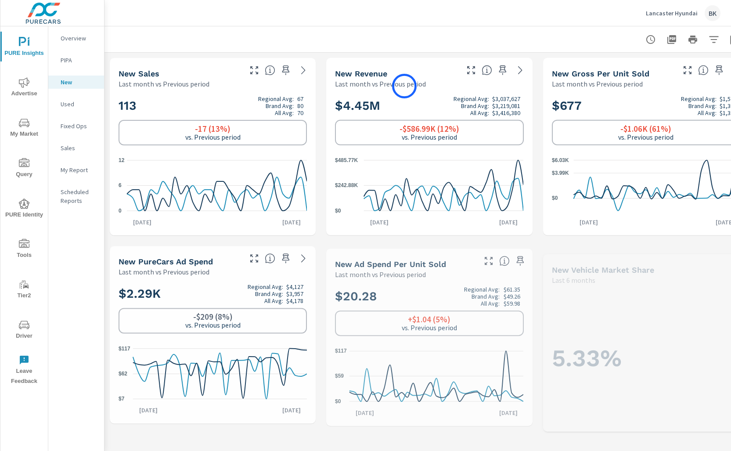
scroll to position [33, 0]
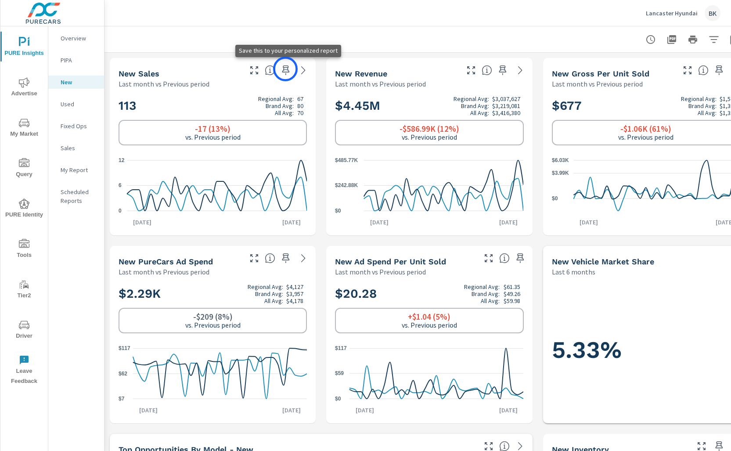
click at [285, 69] on icon "button" at bounding box center [286, 70] width 11 height 11
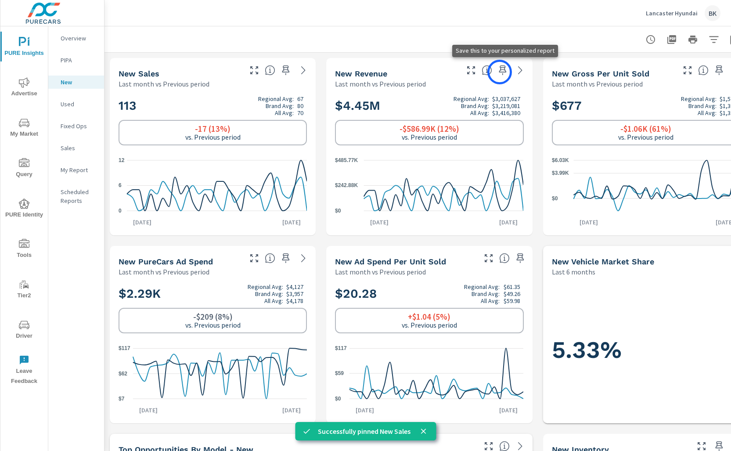
click at [500, 72] on icon "button" at bounding box center [502, 70] width 7 height 10
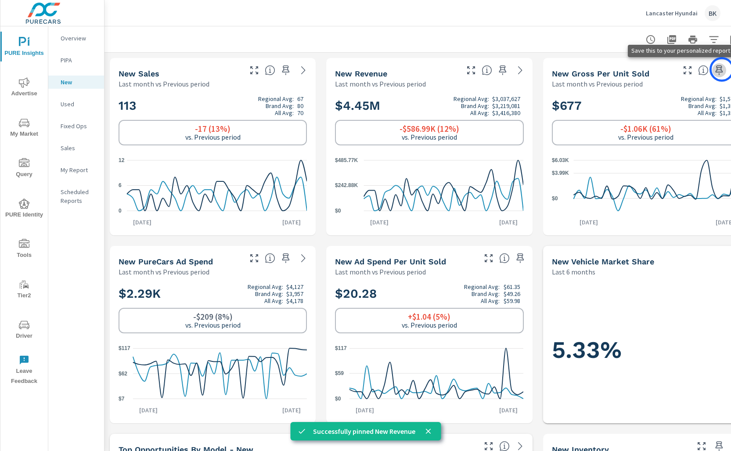
click at [722, 69] on icon "button" at bounding box center [719, 70] width 11 height 11
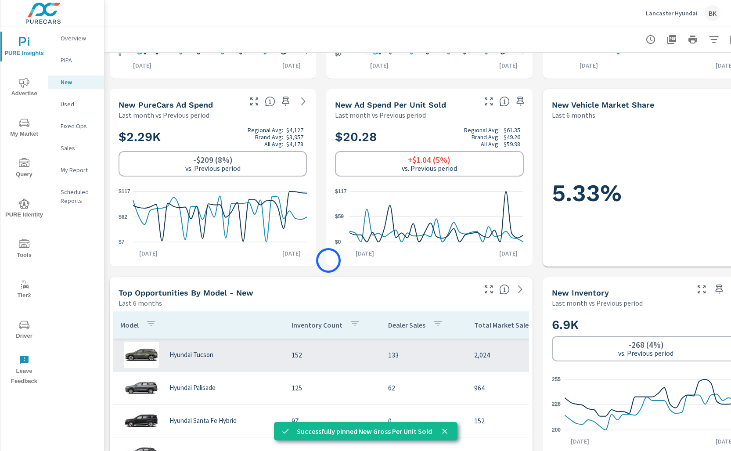
scroll to position [336, 0]
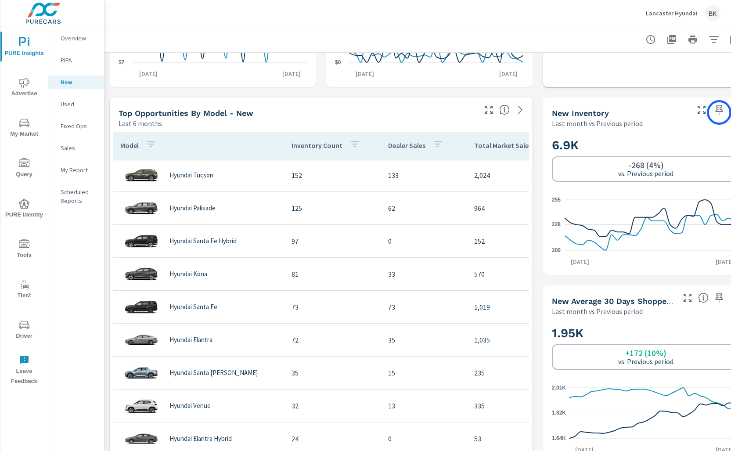
click at [719, 112] on icon "button" at bounding box center [719, 110] width 11 height 11
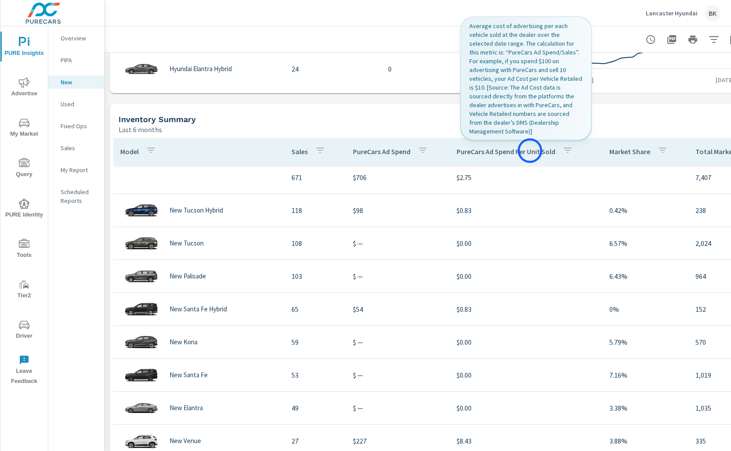
scroll to position [0, 0]
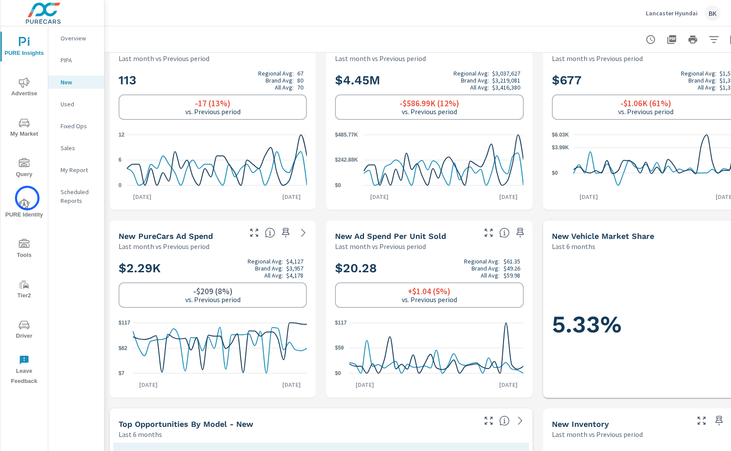
scroll to position [14, 0]
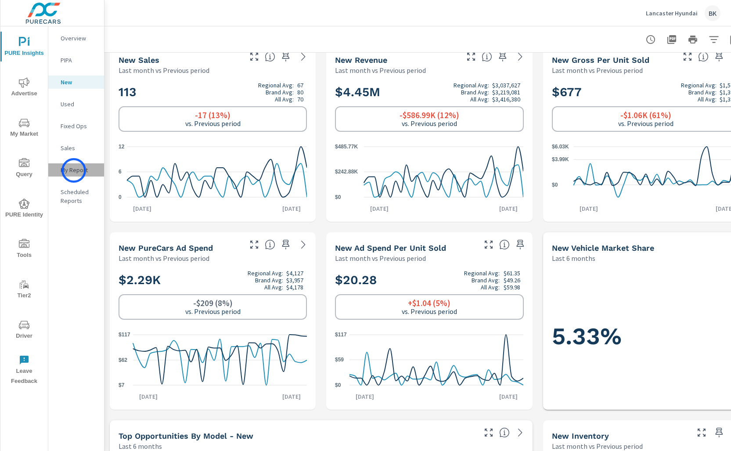
click at [74, 170] on p "My Report" at bounding box center [79, 170] width 36 height 9
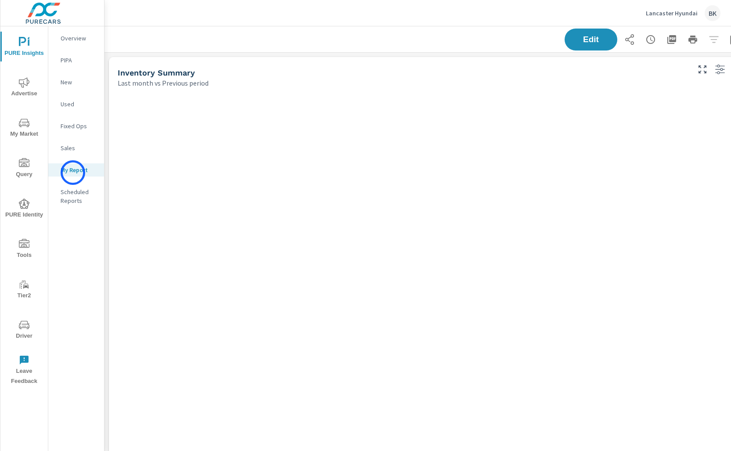
scroll to position [1015, 650]
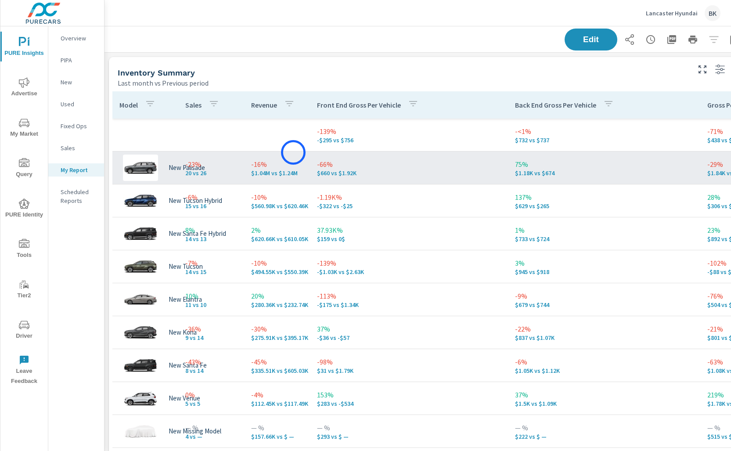
scroll to position [40, 0]
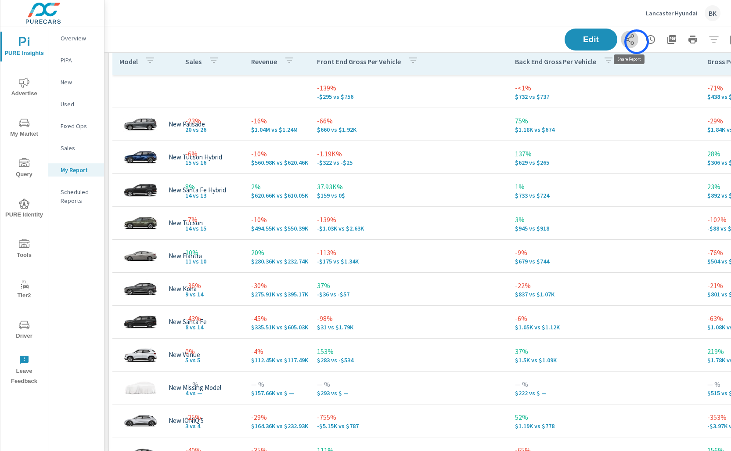
click at [637, 42] on button "button" at bounding box center [630, 40] width 18 height 18
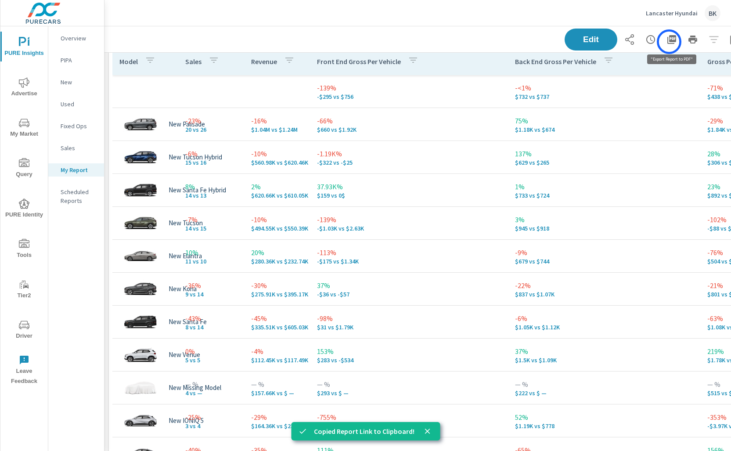
click at [669, 42] on icon "button" at bounding box center [672, 39] width 11 height 11
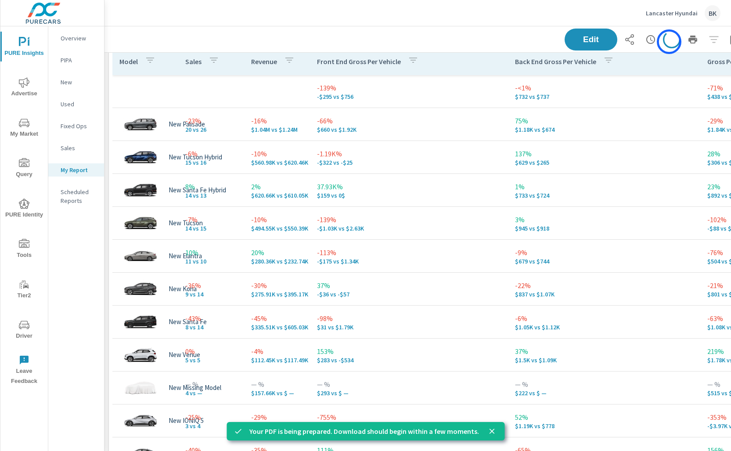
scroll to position [44, 0]
click at [631, 44] on icon "button" at bounding box center [629, 39] width 11 height 11
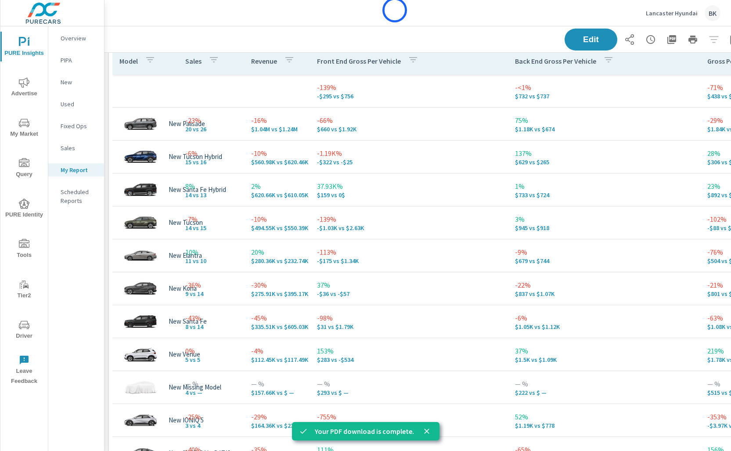
click at [395, 10] on div "Lancaster Hyundai BK" at bounding box center [418, 13] width 606 height 26
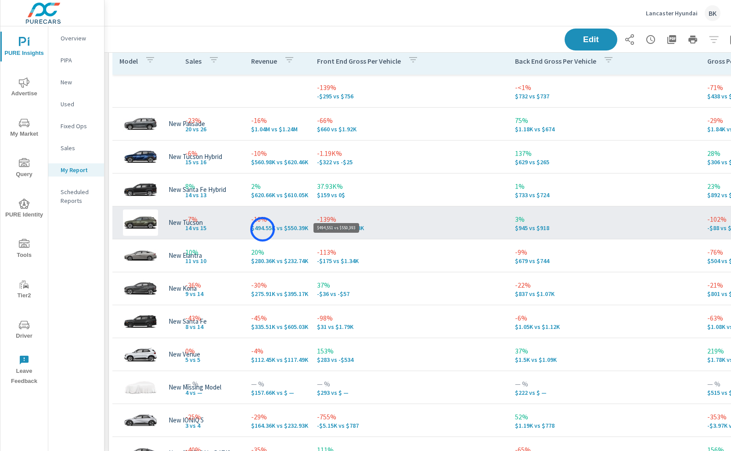
scroll to position [0, 0]
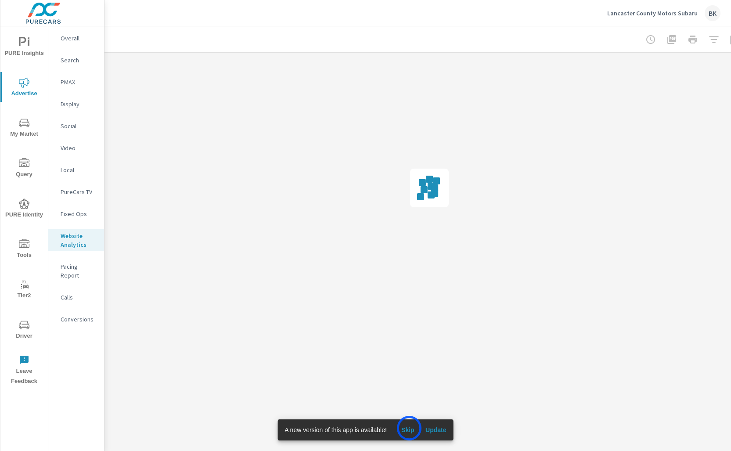
click at [409, 428] on span "Skip" at bounding box center [407, 430] width 21 height 8
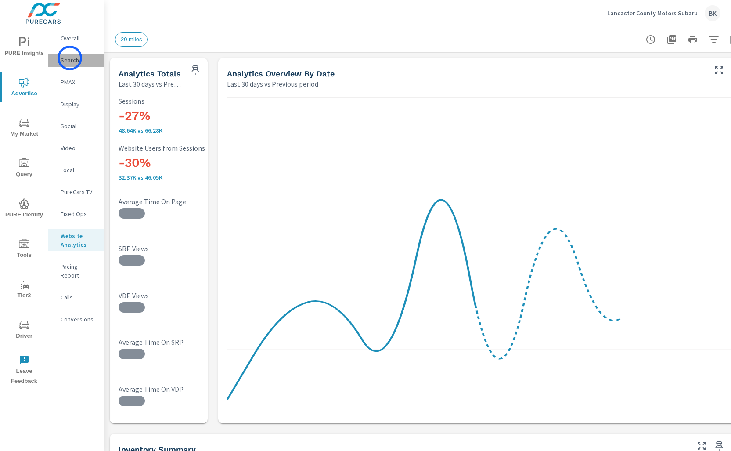
click at [70, 58] on p "Search" at bounding box center [79, 60] width 36 height 9
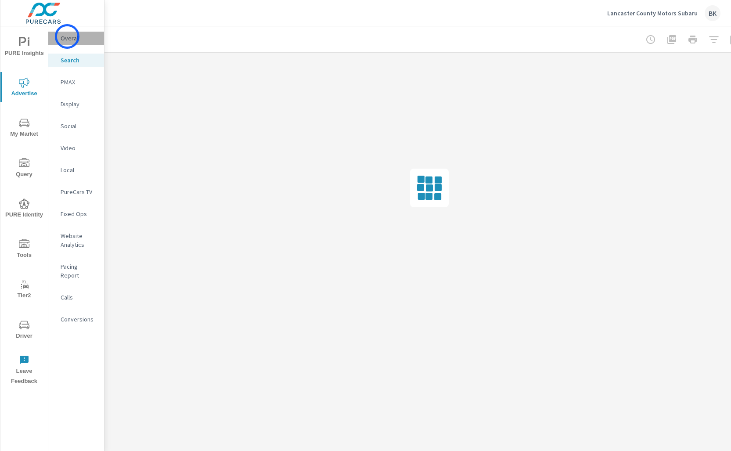
click at [67, 36] on p "Overall" at bounding box center [79, 38] width 36 height 9
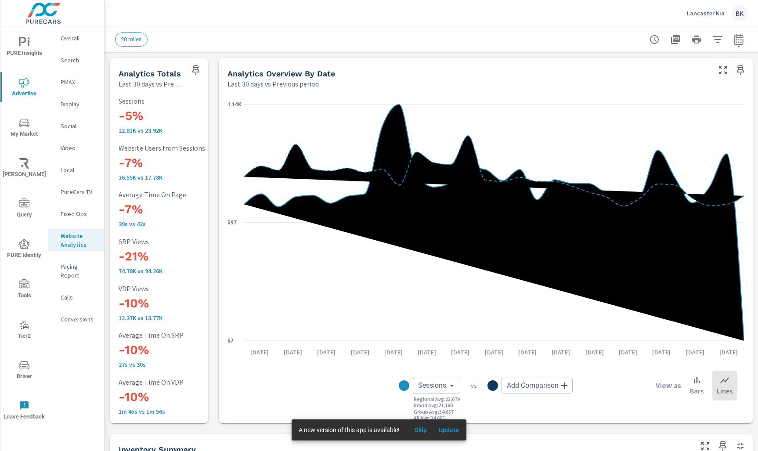
scroll to position [0, 0]
